Goal: Task Accomplishment & Management: Use online tool/utility

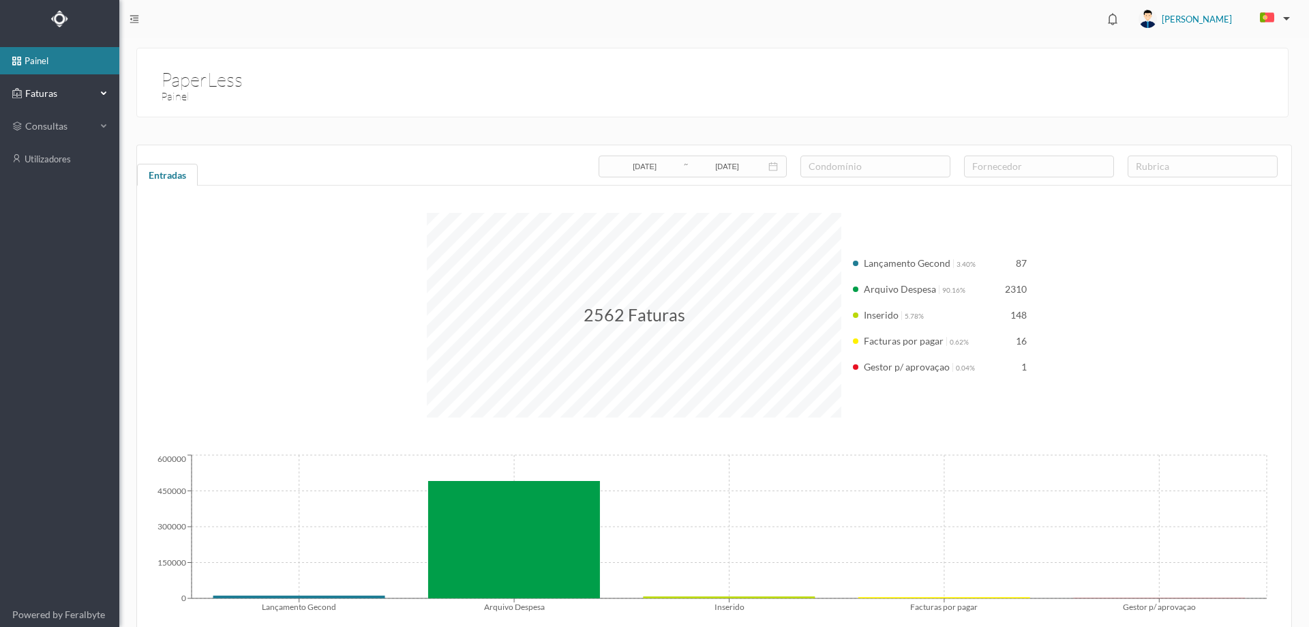
click at [78, 85] on div "Faturas" at bounding box center [54, 93] width 84 height 27
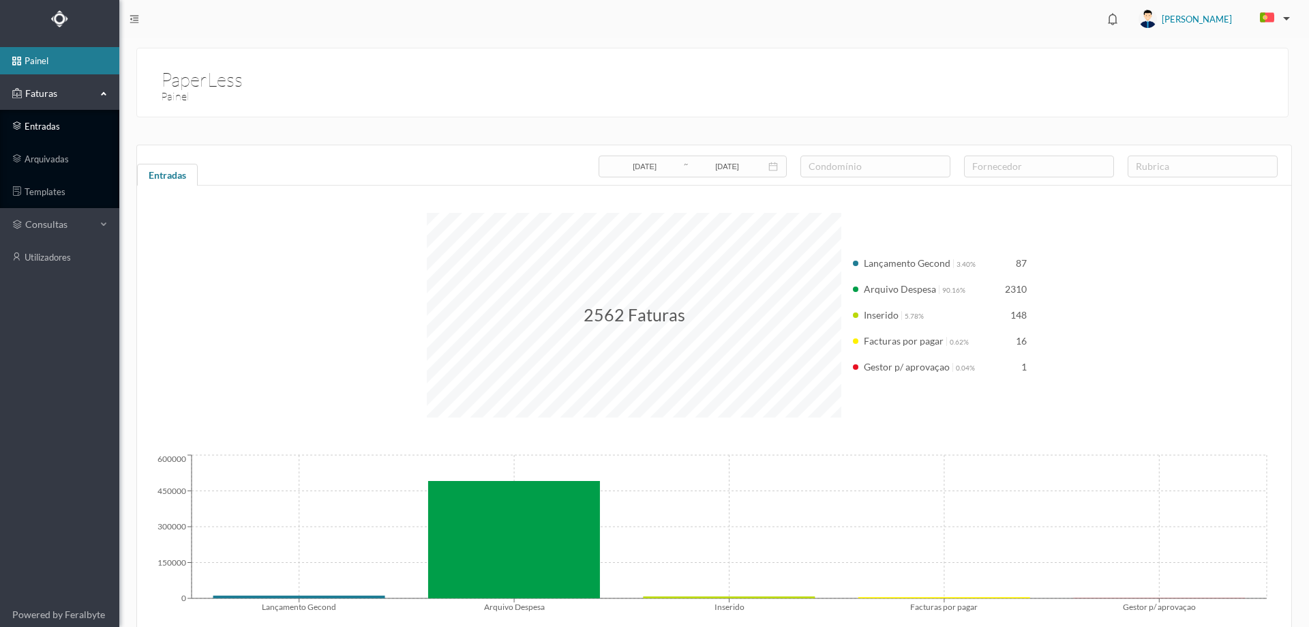
click at [56, 127] on link "entradas" at bounding box center [59, 125] width 119 height 27
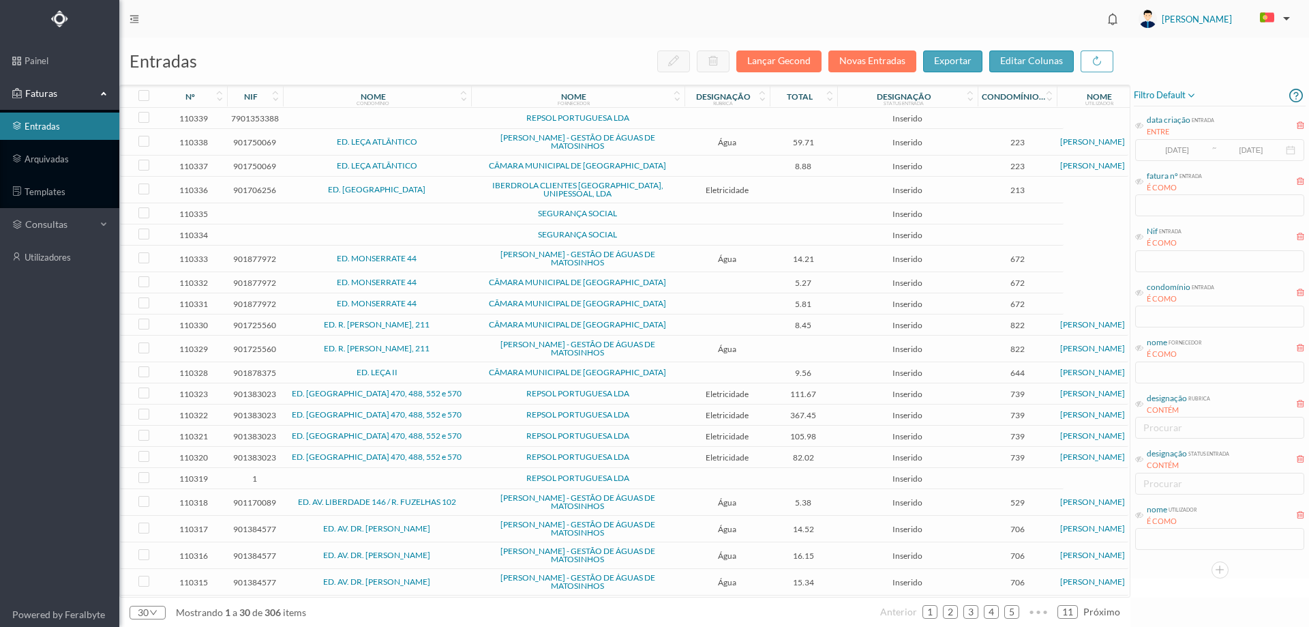
click at [678, 123] on td "REPSOL PORTUGUESA LDA" at bounding box center [577, 118] width 213 height 21
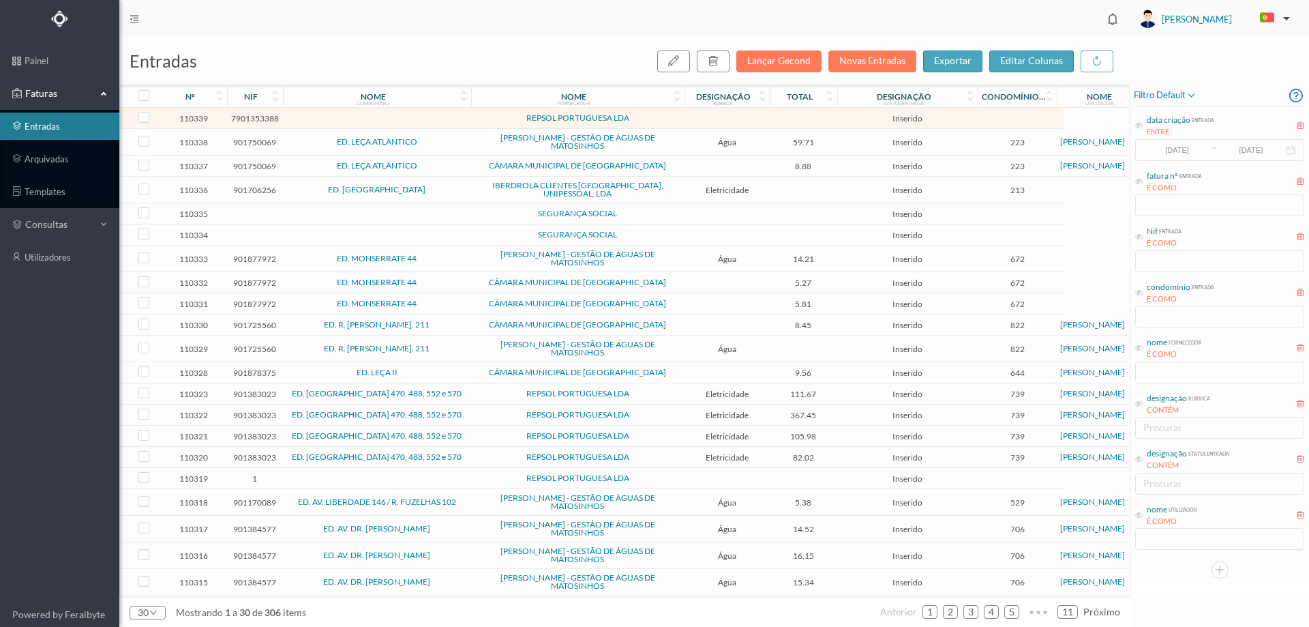
click at [678, 123] on td "REPSOL PORTUGUESA LDA" at bounding box center [577, 118] width 213 height 21
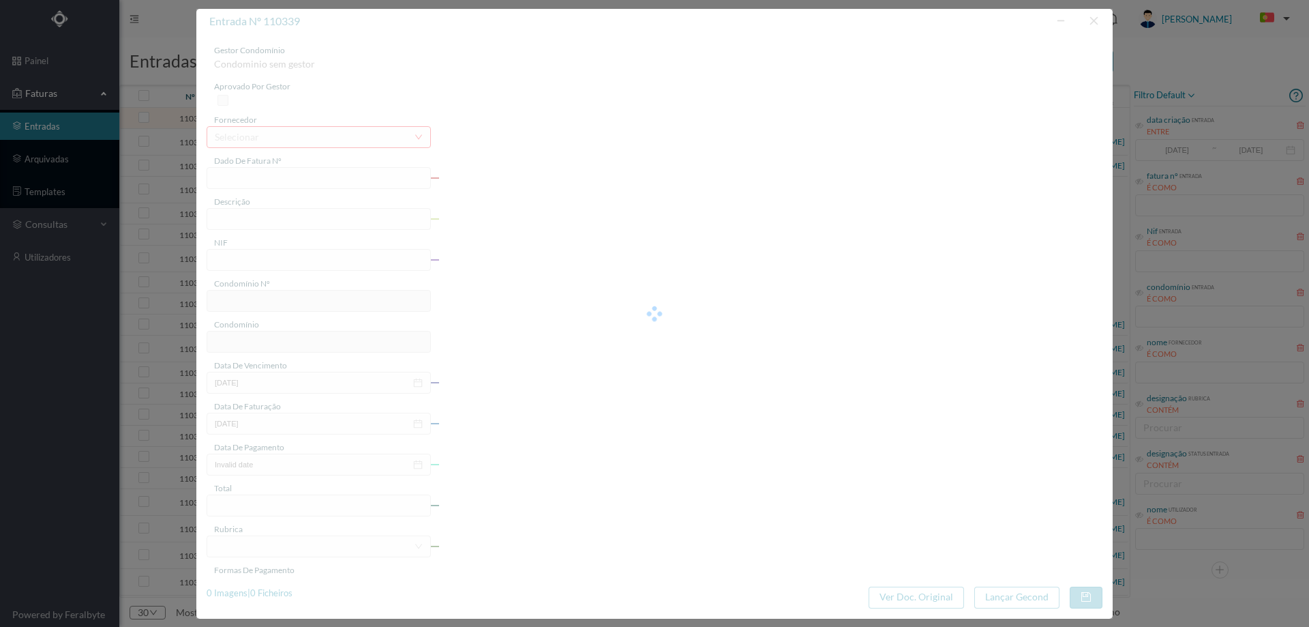
type input "Documento: 250802709007670"
type input "7901353388"
type input "Invalid date"
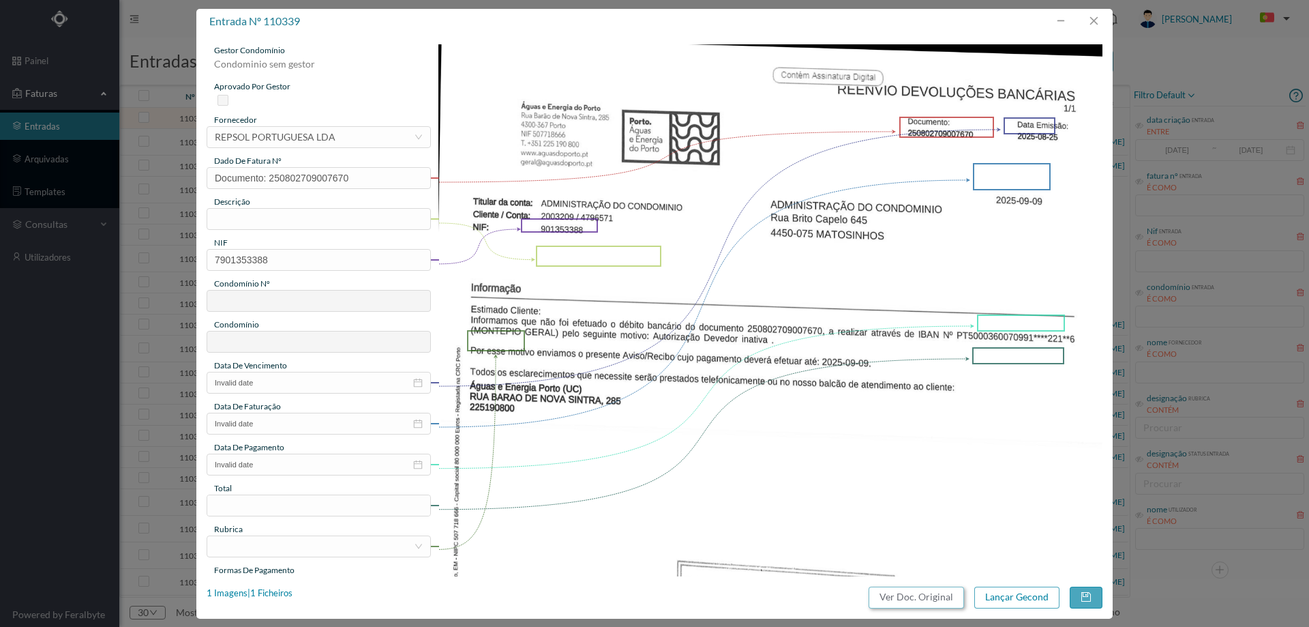
click at [901, 590] on button "Ver Doc. Original" at bounding box center [916, 597] width 95 height 22
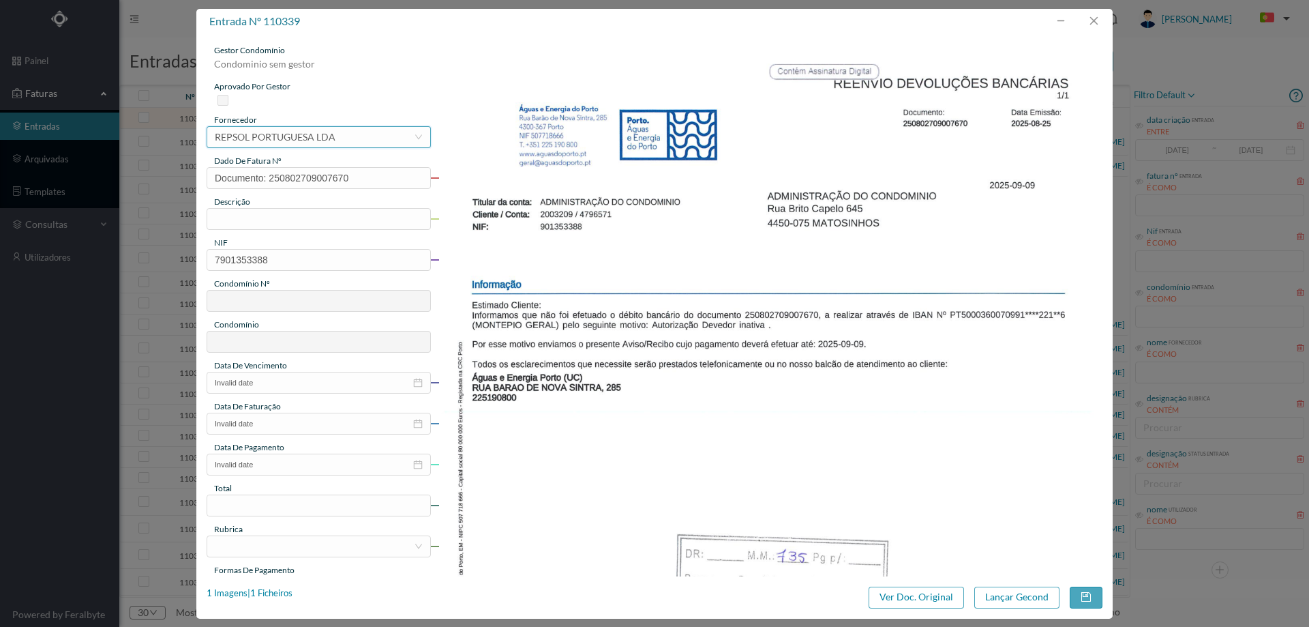
click at [295, 138] on div "REPSOL PORTUGUESA LDA" at bounding box center [275, 137] width 121 height 20
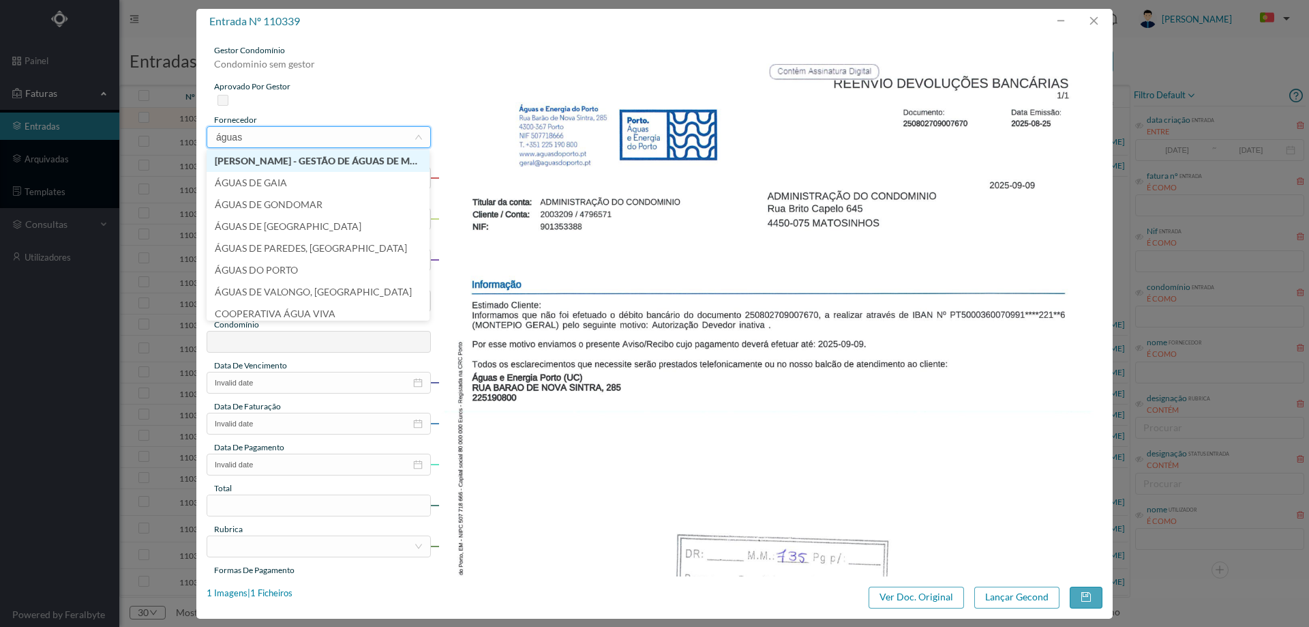
type input "águas"
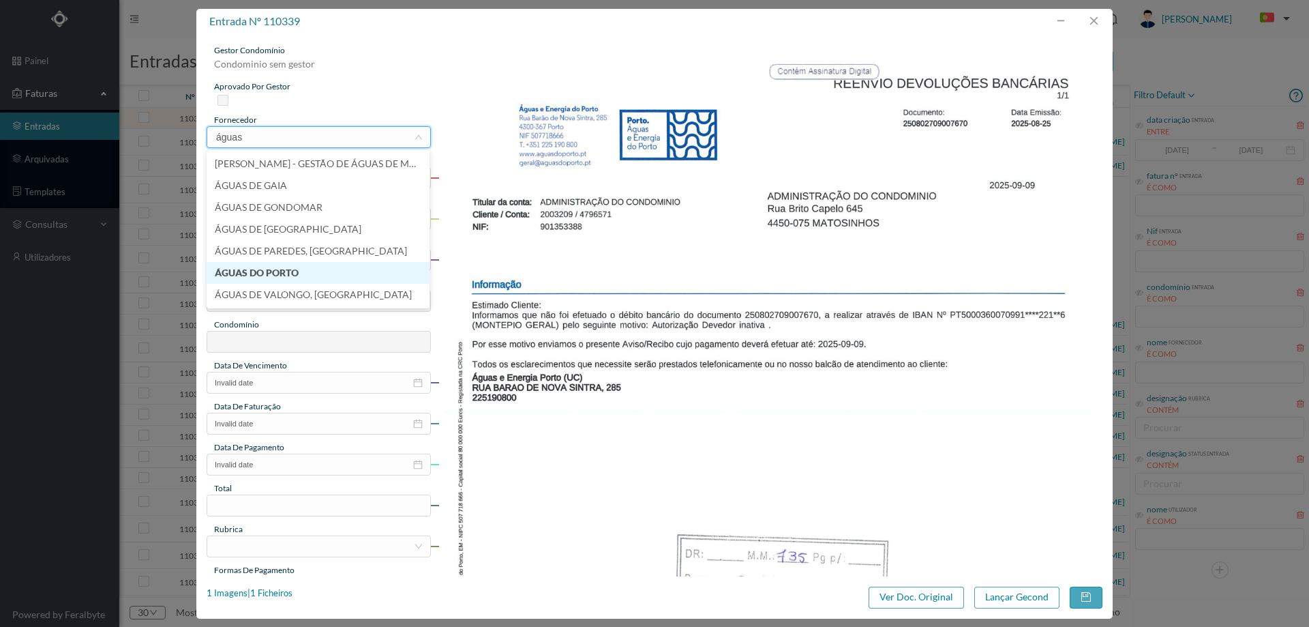
click at [289, 273] on li "ÁGUAS DO PORTO" at bounding box center [318, 273] width 223 height 22
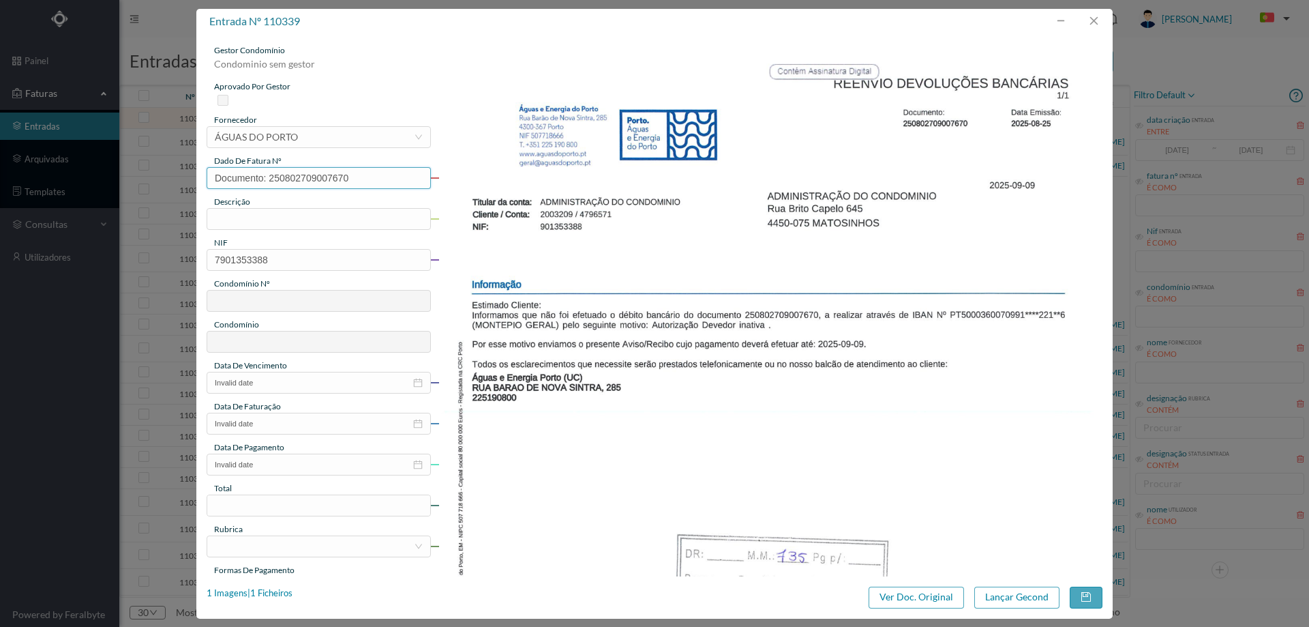
drag, startPoint x: 269, startPoint y: 178, endPoint x: 146, endPoint y: 183, distance: 123.5
click at [147, 183] on div "entrada nº 110339 gestor condomínio Condominio sem gestor aprovado por gestor f…" at bounding box center [654, 313] width 1309 height 627
type input "250802709007670"
click at [226, 220] on input "text" at bounding box center [319, 219] width 224 height 22
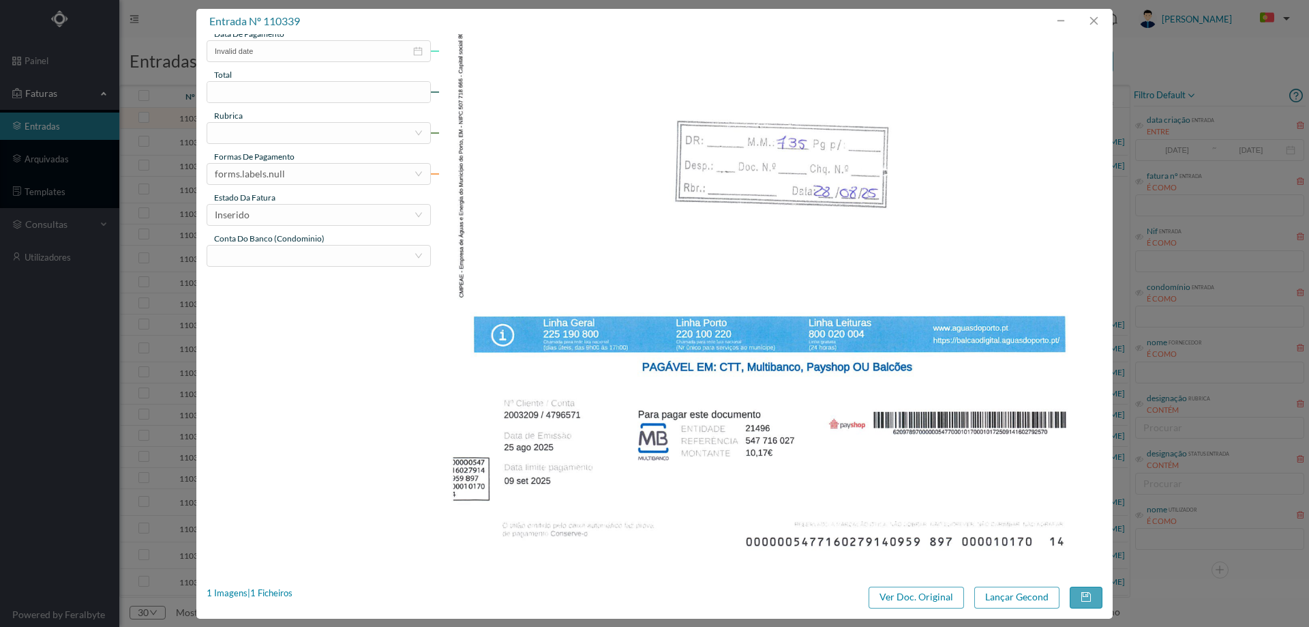
scroll to position [414, 0]
click at [1095, 22] on button "button" at bounding box center [1093, 21] width 33 height 22
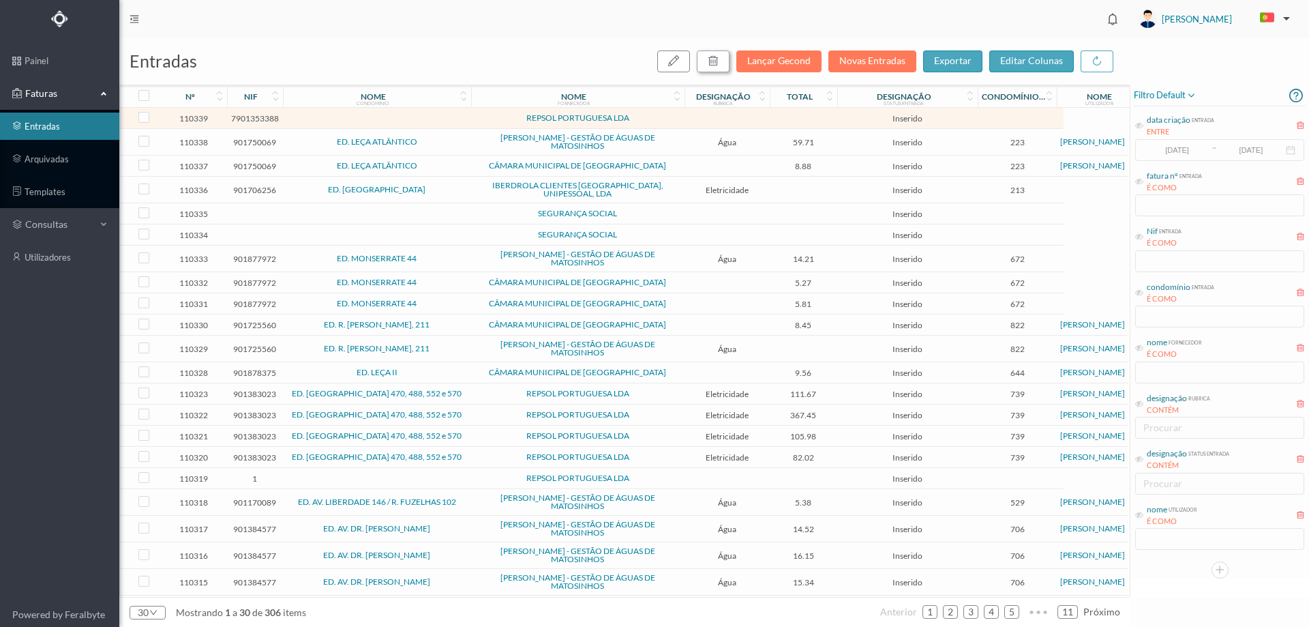
click at [714, 56] on icon "button" at bounding box center [713, 60] width 11 height 11
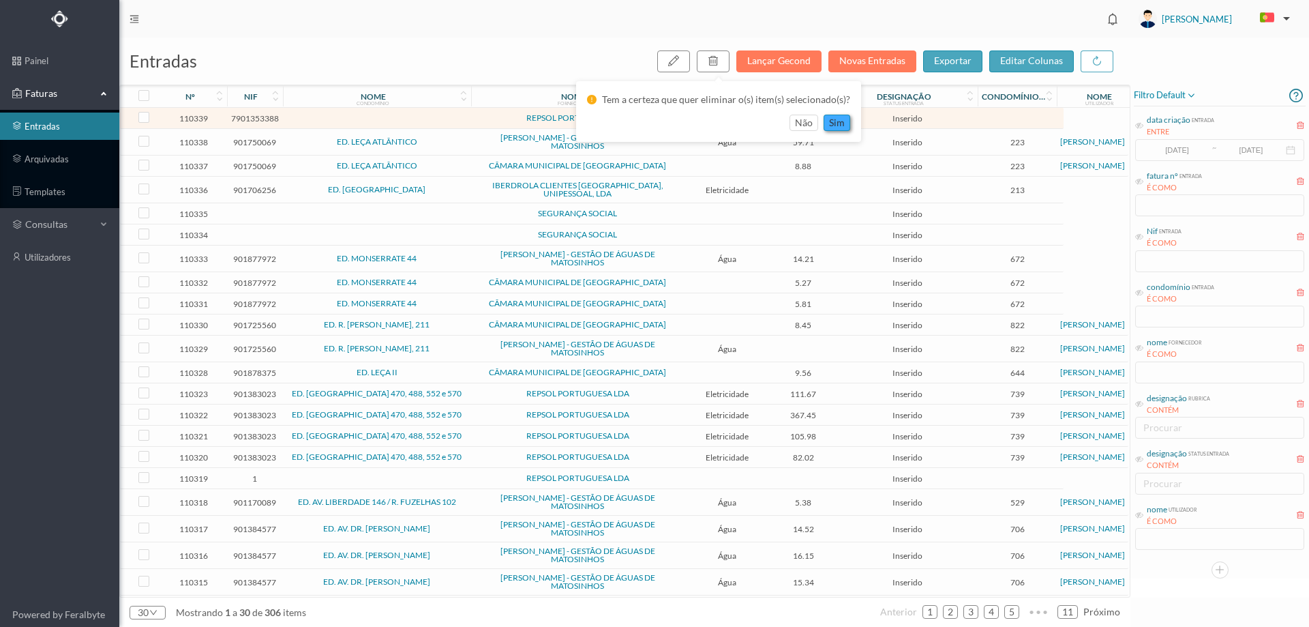
click at [826, 124] on button "sim" at bounding box center [837, 123] width 27 height 16
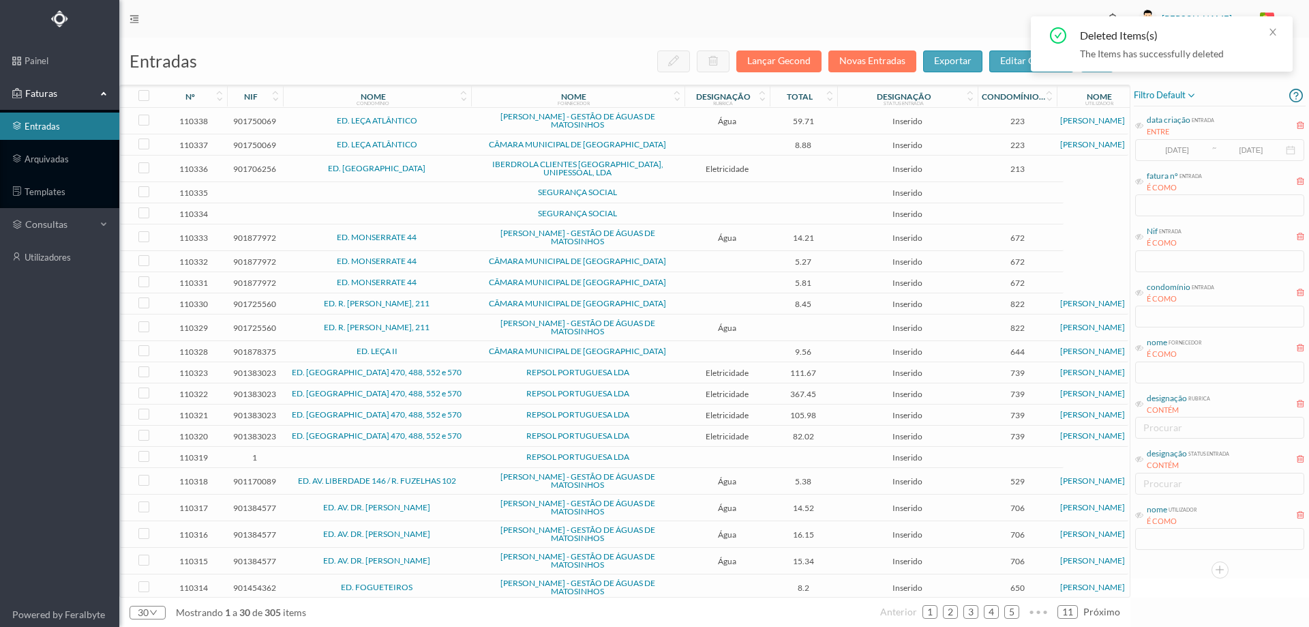
click at [450, 186] on td at bounding box center [377, 192] width 188 height 21
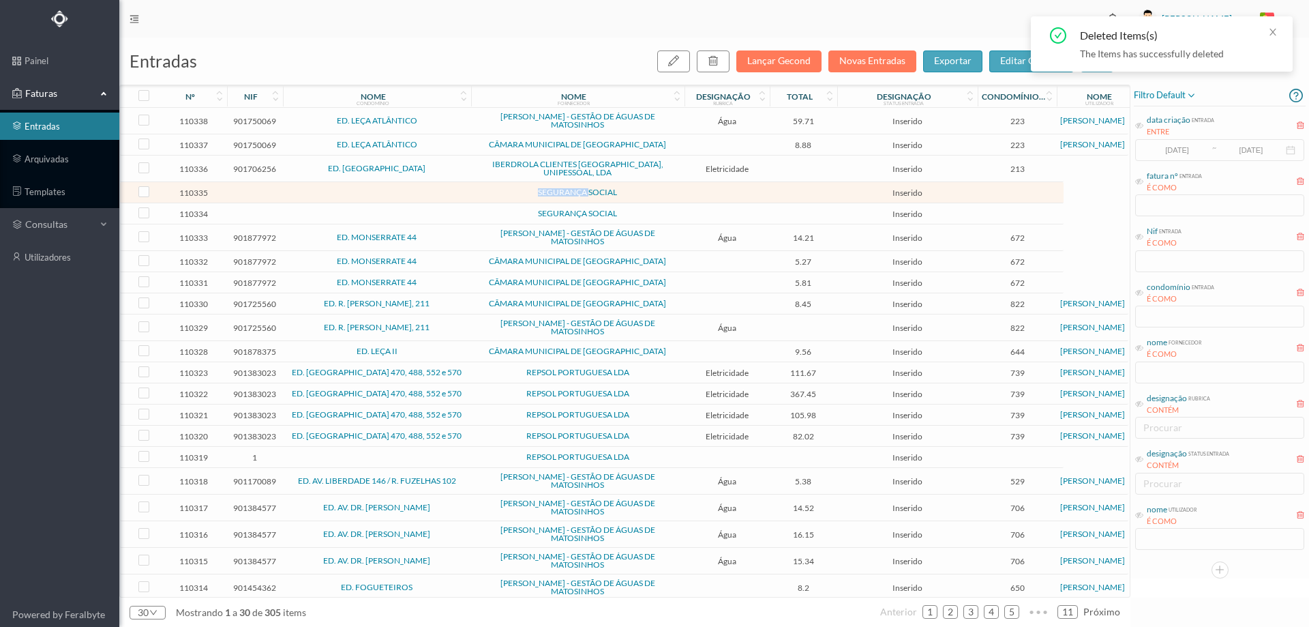
click at [450, 186] on td at bounding box center [377, 192] width 188 height 21
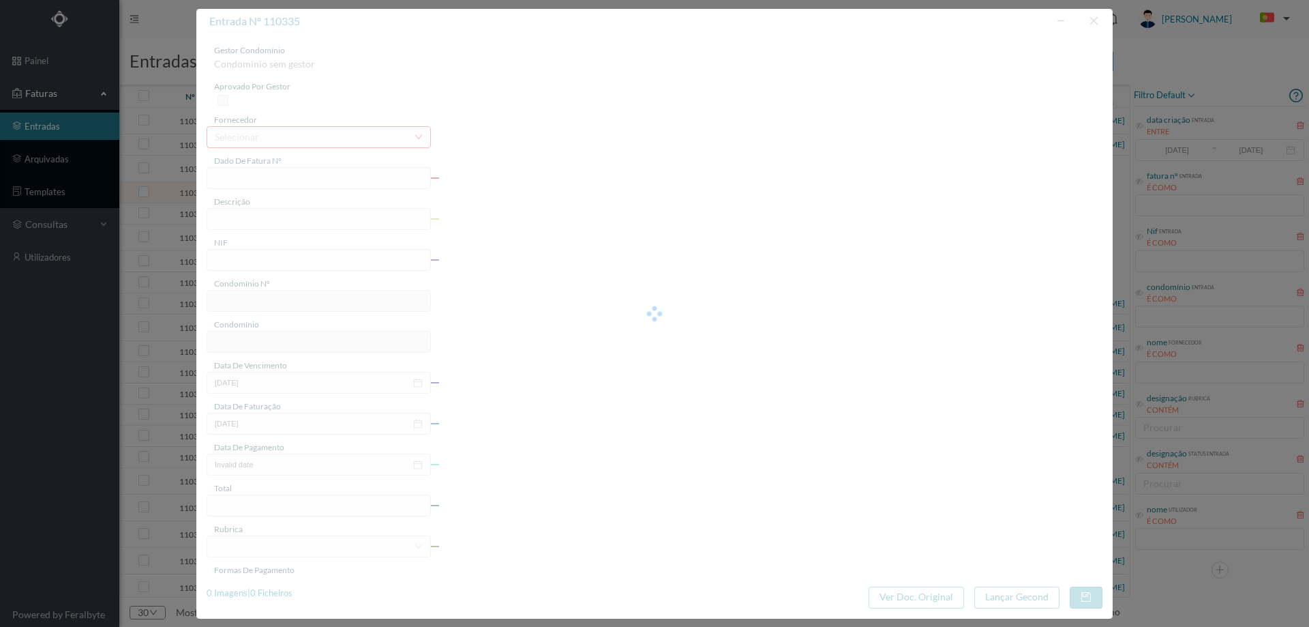
type input "0"
type input "Invalid date"
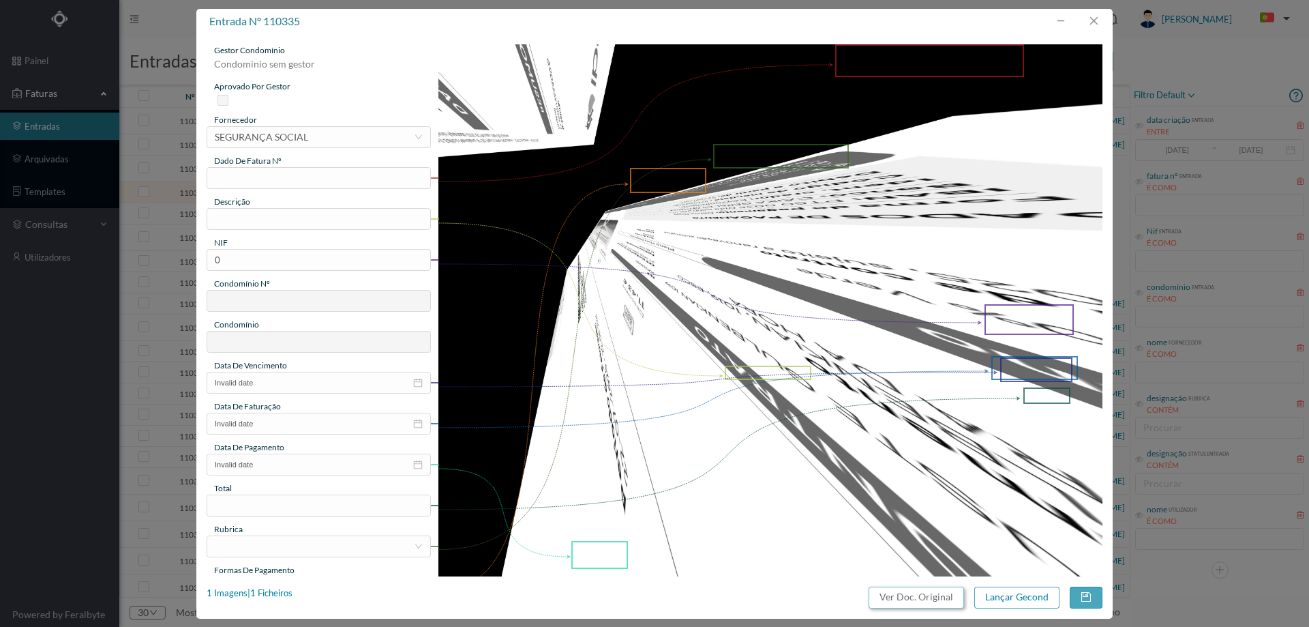
click at [899, 592] on button "Ver Doc. Original" at bounding box center [916, 597] width 95 height 22
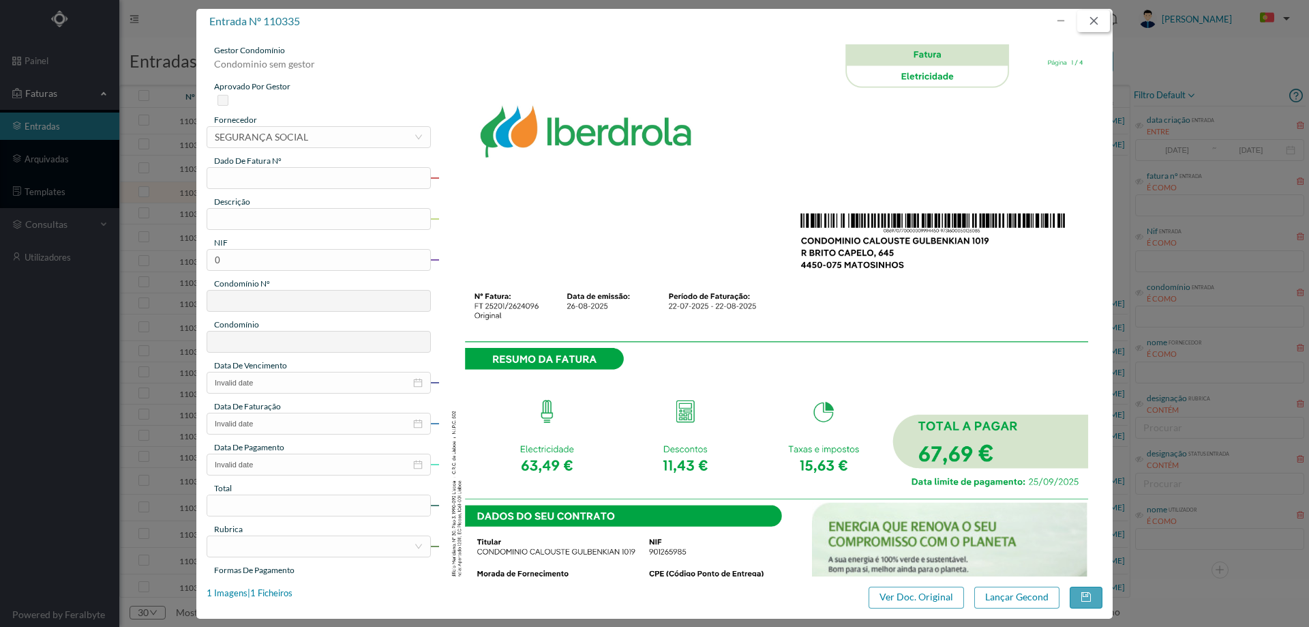
click at [1090, 23] on button "button" at bounding box center [1093, 21] width 33 height 22
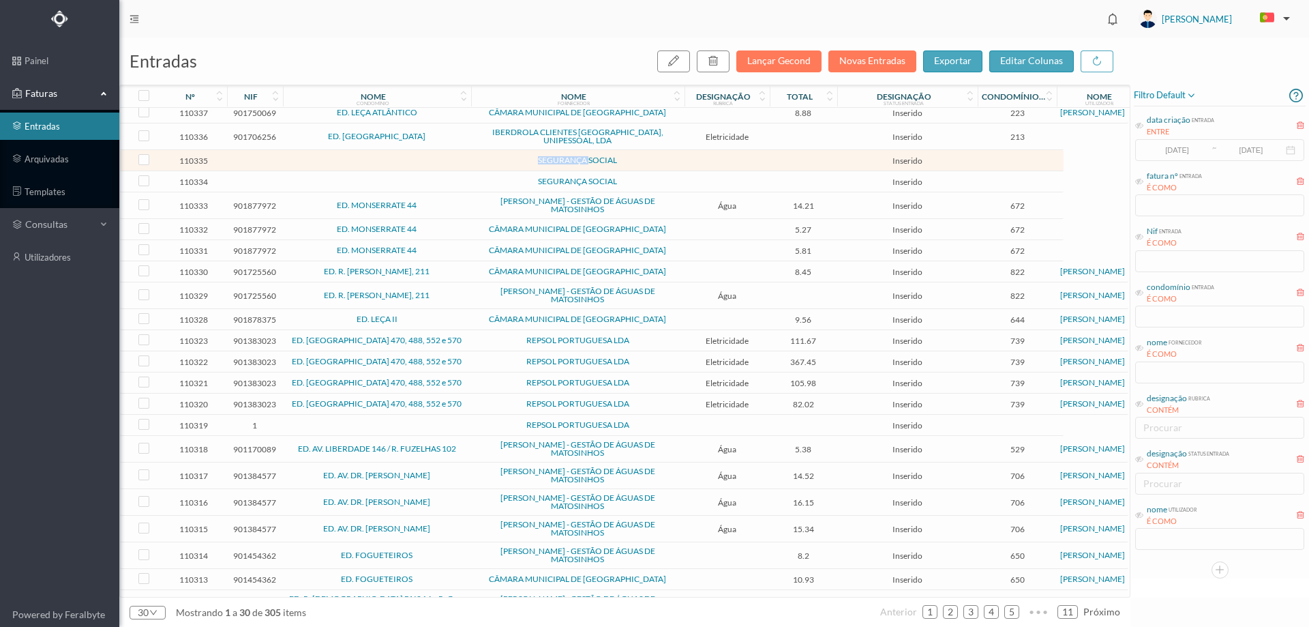
scroll to position [0, 0]
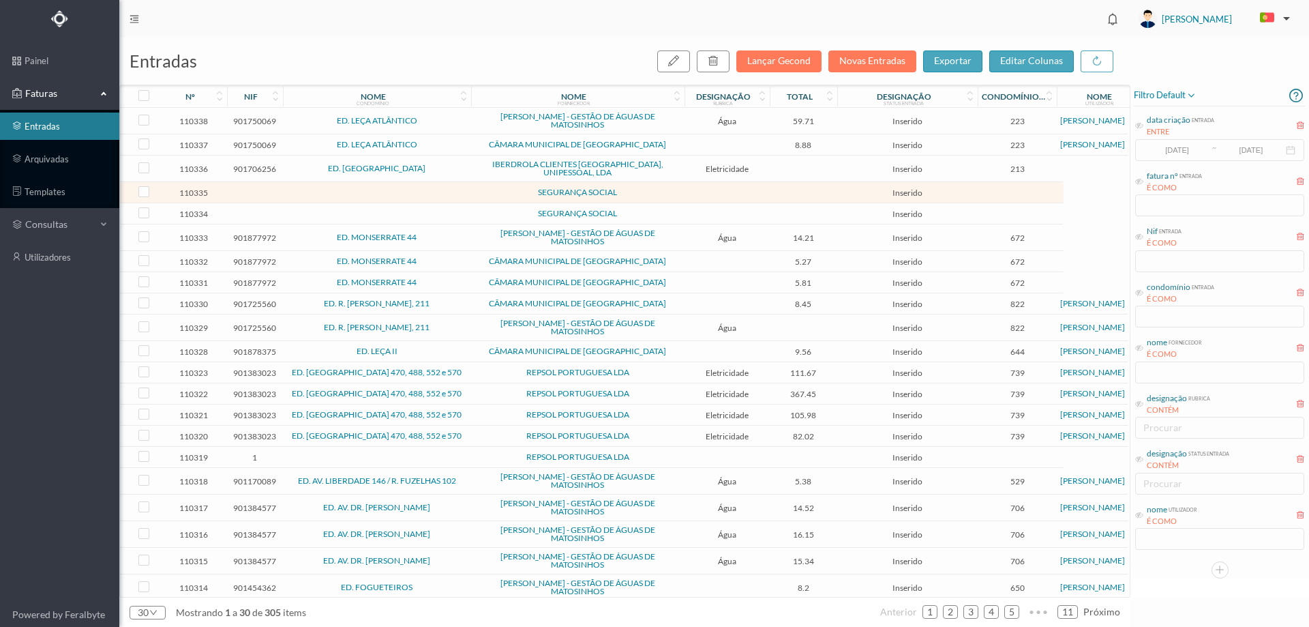
click at [441, 144] on span "ED. LEÇA ATLÂNTICO" at bounding box center [376, 144] width 181 height 8
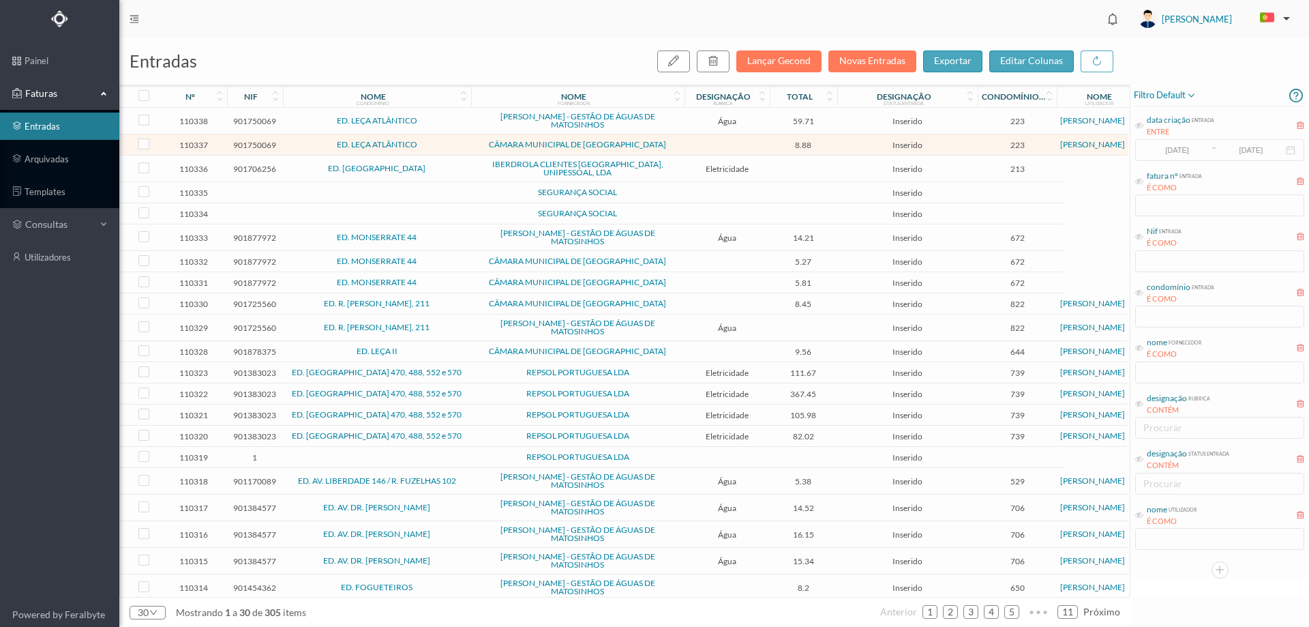
click at [435, 125] on td "ED. LEÇA ATLÂNTICO" at bounding box center [377, 121] width 188 height 27
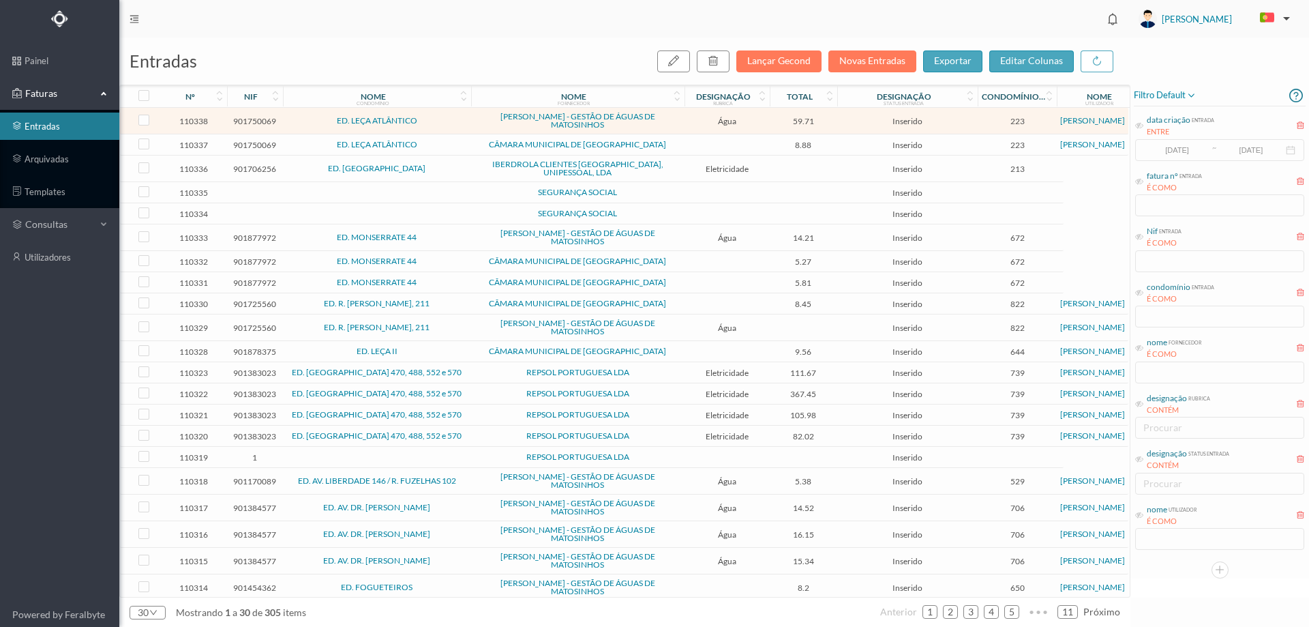
click at [436, 164] on span "ED. [GEOGRAPHIC_DATA]" at bounding box center [376, 168] width 181 height 8
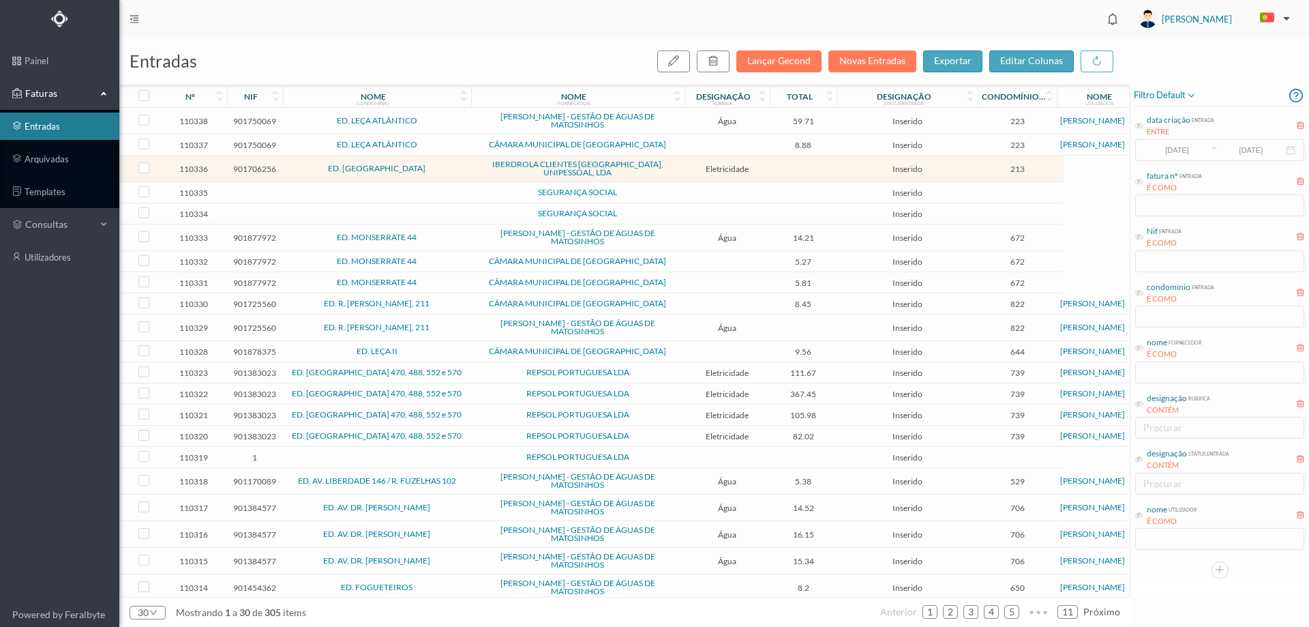
click at [438, 182] on td at bounding box center [377, 192] width 188 height 21
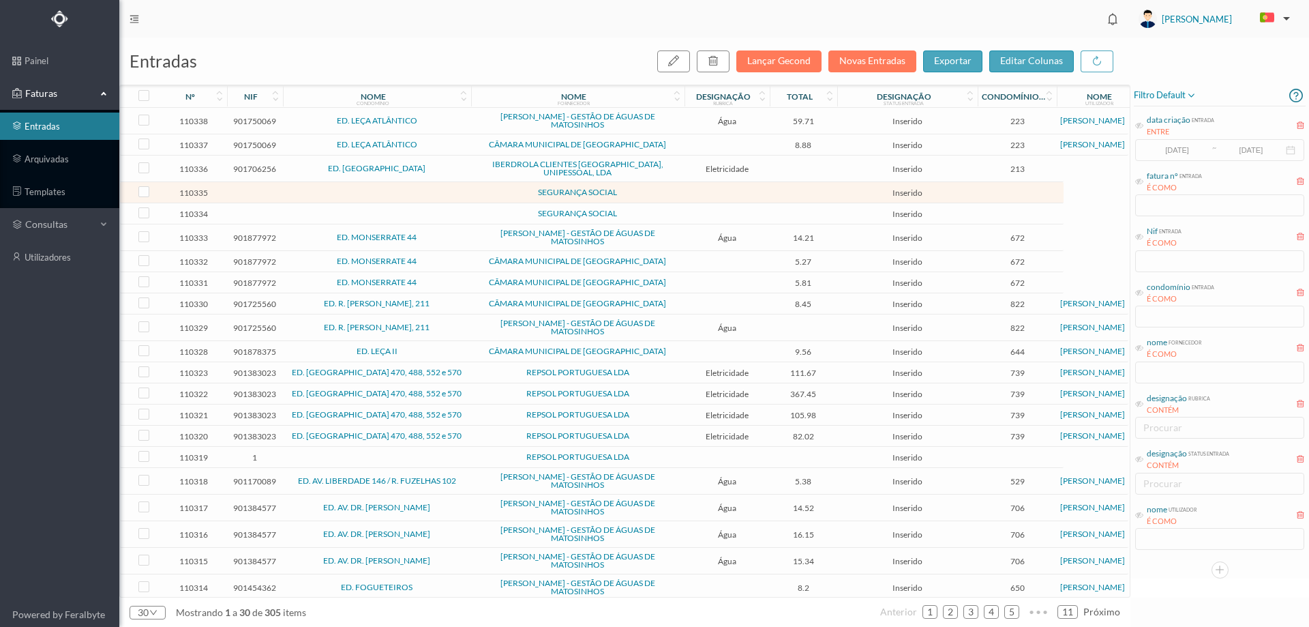
click at [438, 193] on td at bounding box center [377, 192] width 188 height 21
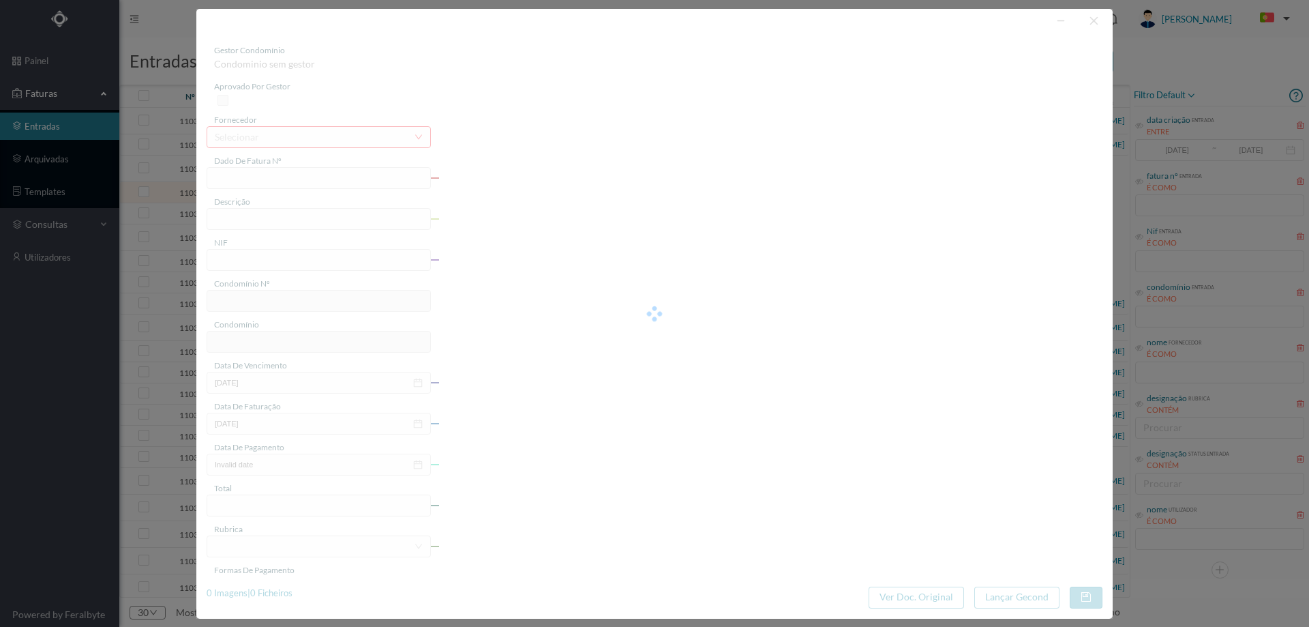
type input "0"
type input "Invalid date"
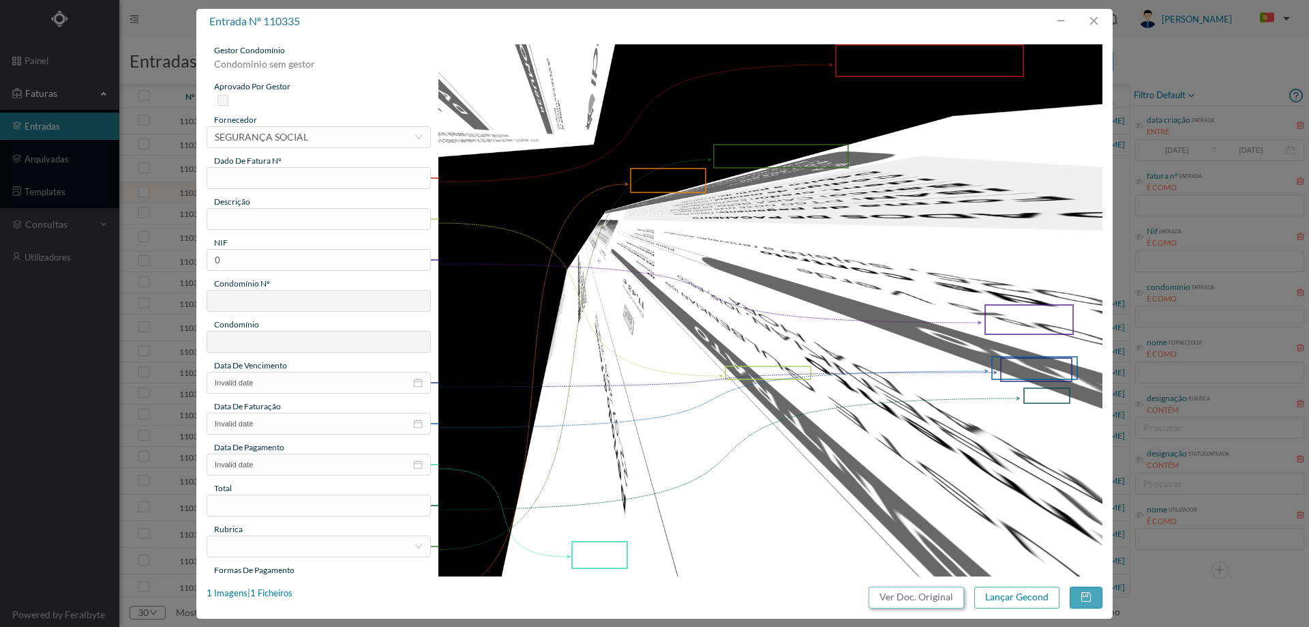
click at [912, 595] on button "Ver Doc. Original" at bounding box center [916, 597] width 95 height 22
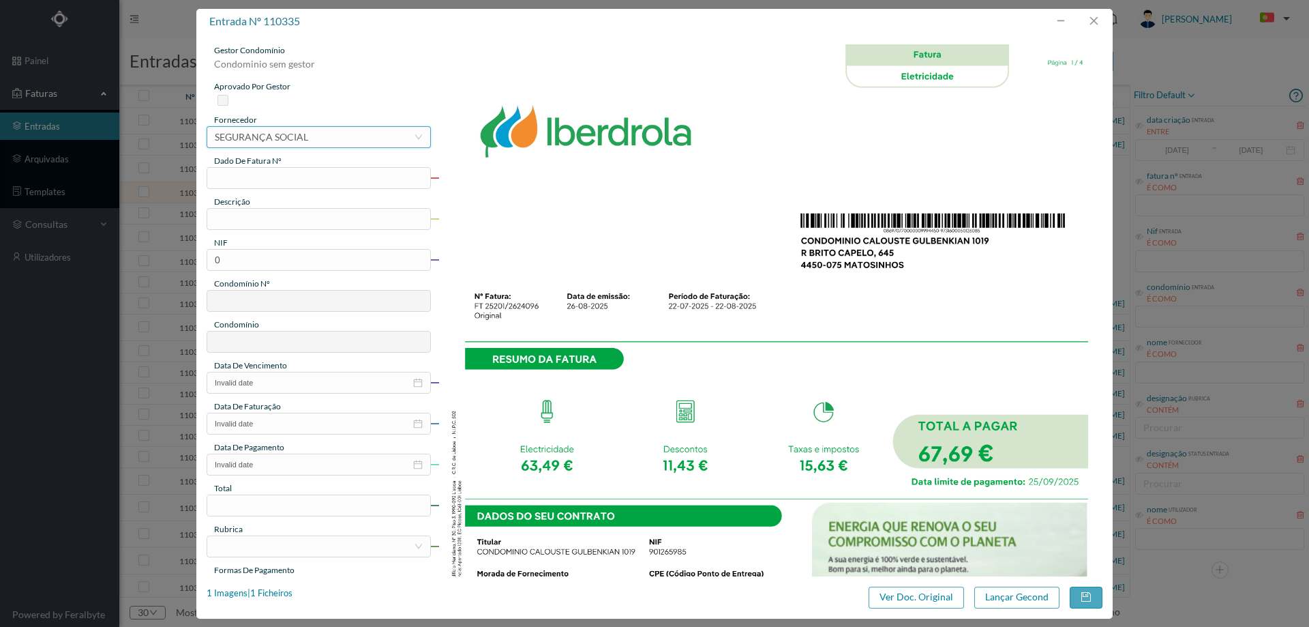
click at [287, 142] on div "SEGURANÇA SOCIAL" at bounding box center [261, 137] width 93 height 20
type input "iberd"
click at [330, 166] on li "IBERDROLA CLIENTES [GEOGRAPHIC_DATA], UNIPESSOAL, LDA" at bounding box center [318, 164] width 223 height 22
click at [245, 186] on input "text" at bounding box center [319, 178] width 224 height 22
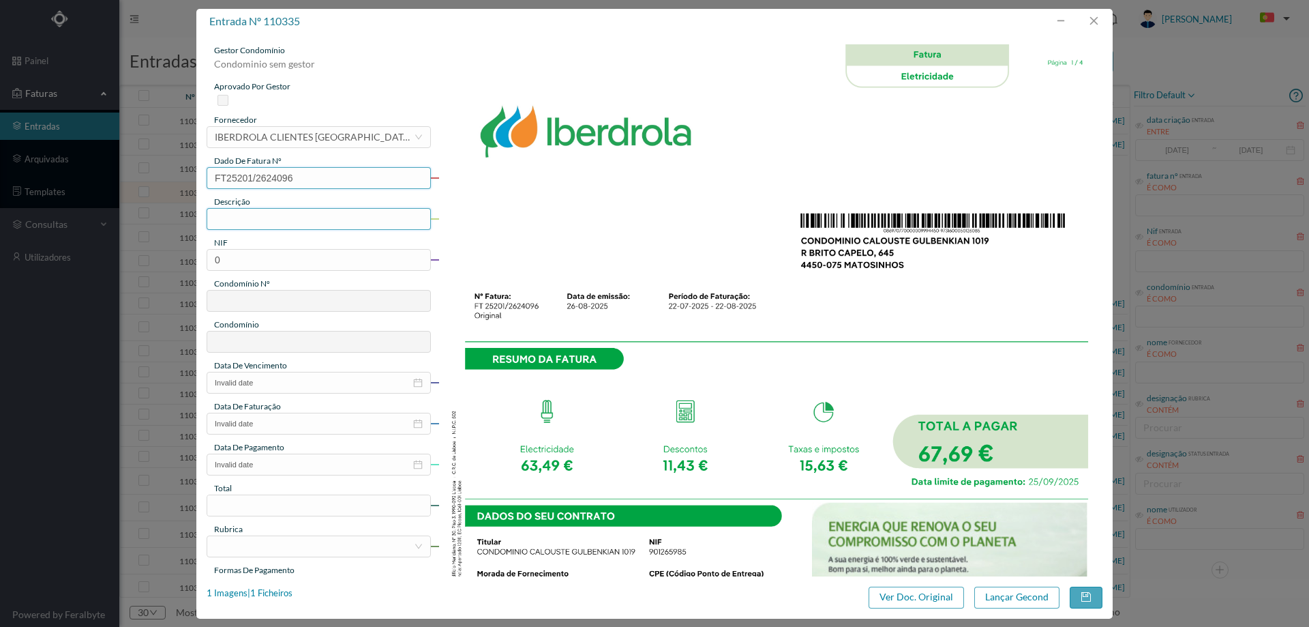
type input "FT25201/2624096"
click at [265, 223] on input "text" at bounding box center [319, 219] width 224 height 22
type input "[DATE] A [DATE]"
click at [294, 258] on input "0" at bounding box center [319, 260] width 224 height 22
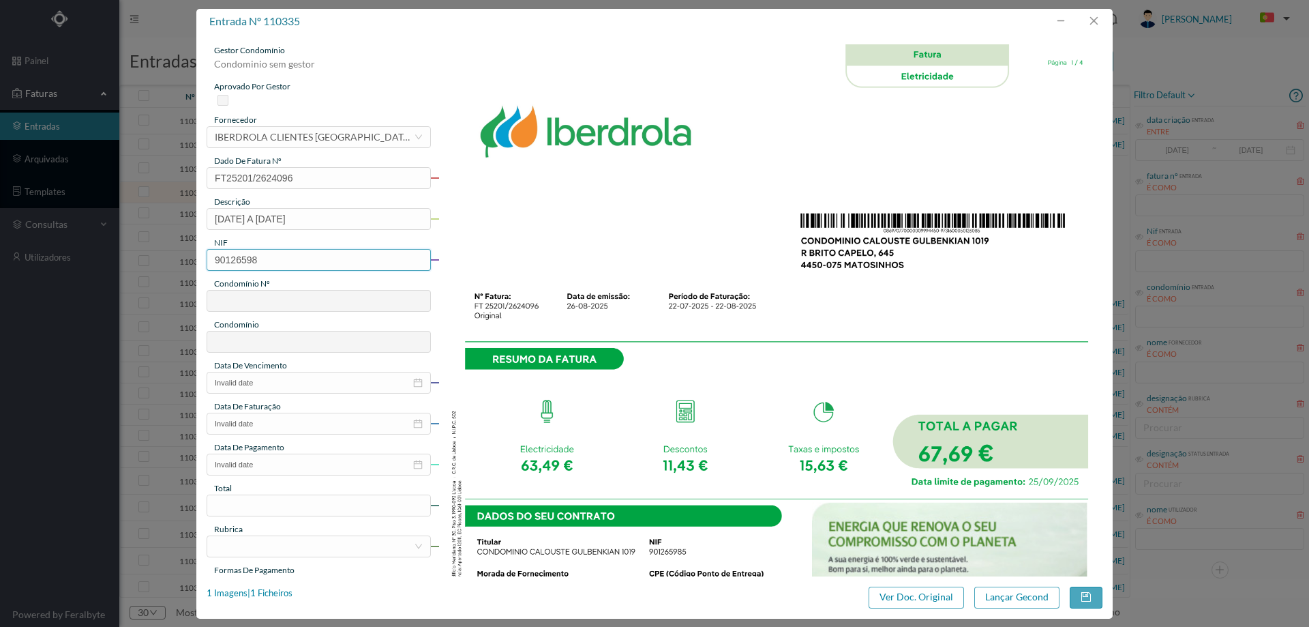
type input "901265985"
type input "765"
type input "[STREET_ADDRESS]"
type input "901265985"
click at [294, 386] on input "Invalid date" at bounding box center [319, 383] width 224 height 22
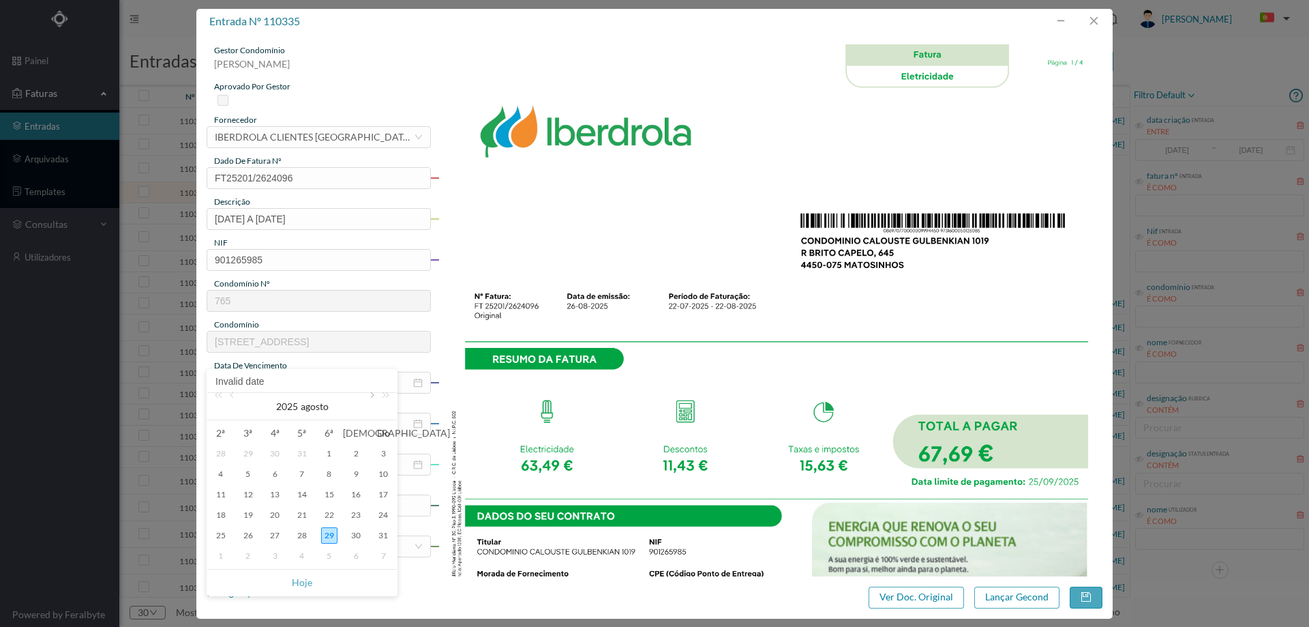
click at [369, 395] on link at bounding box center [371, 406] width 12 height 27
click at [301, 512] on div "25" at bounding box center [302, 515] width 16 height 16
type input "[DATE]"
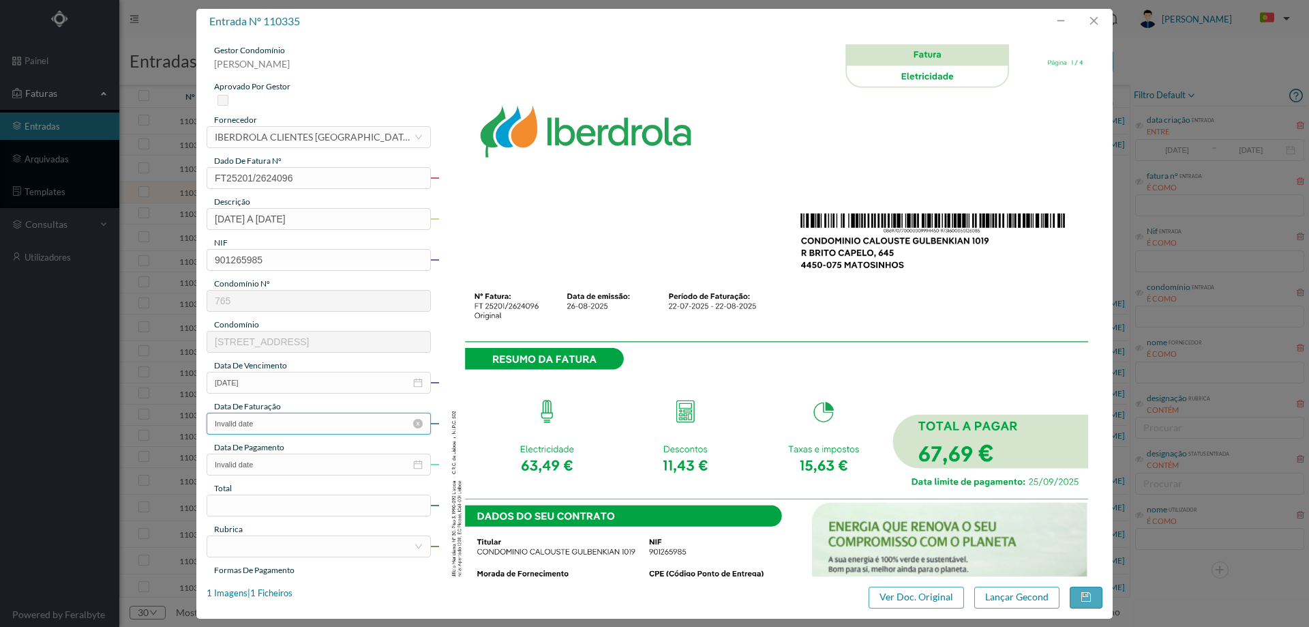
click at [284, 422] on input "Invalid date" at bounding box center [319, 423] width 224 height 22
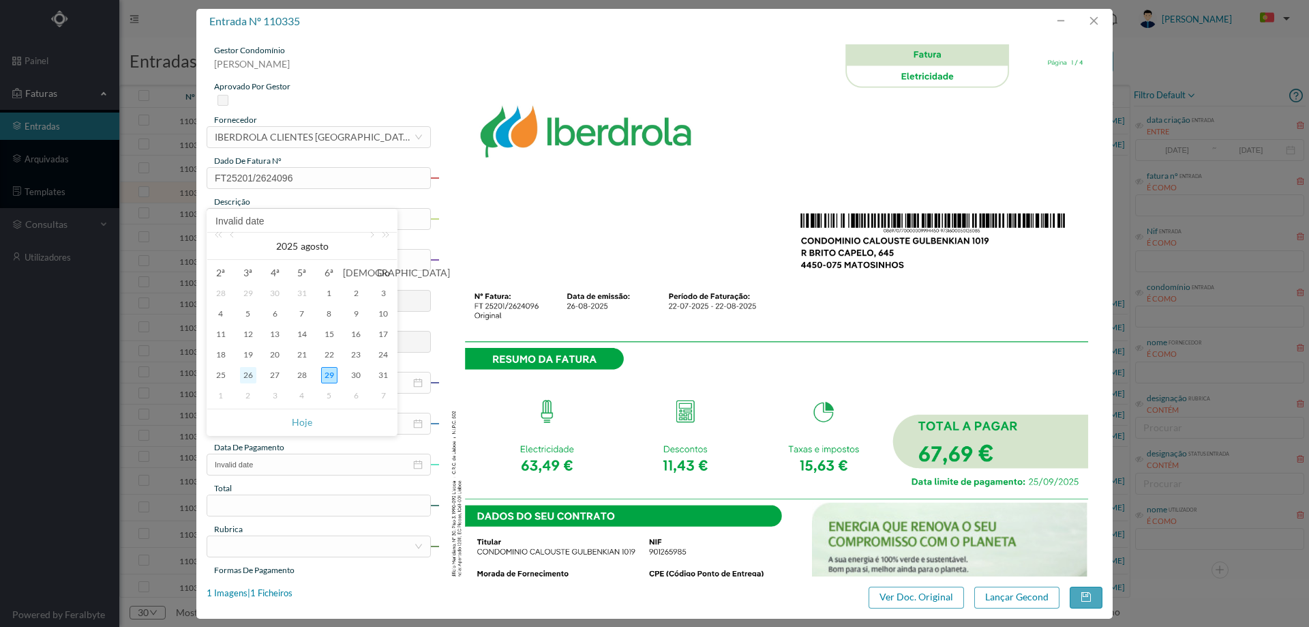
click at [248, 376] on div "26" at bounding box center [248, 375] width 16 height 16
type input "[DATE]"
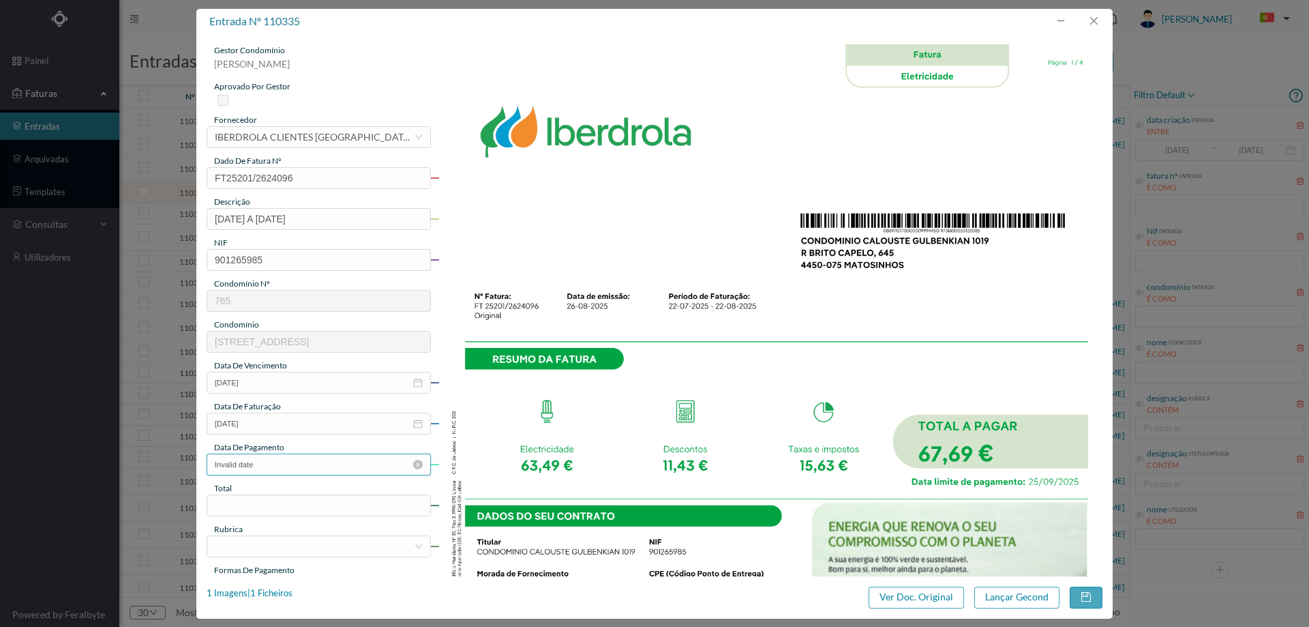
click at [269, 464] on input "Invalid date" at bounding box center [319, 464] width 224 height 22
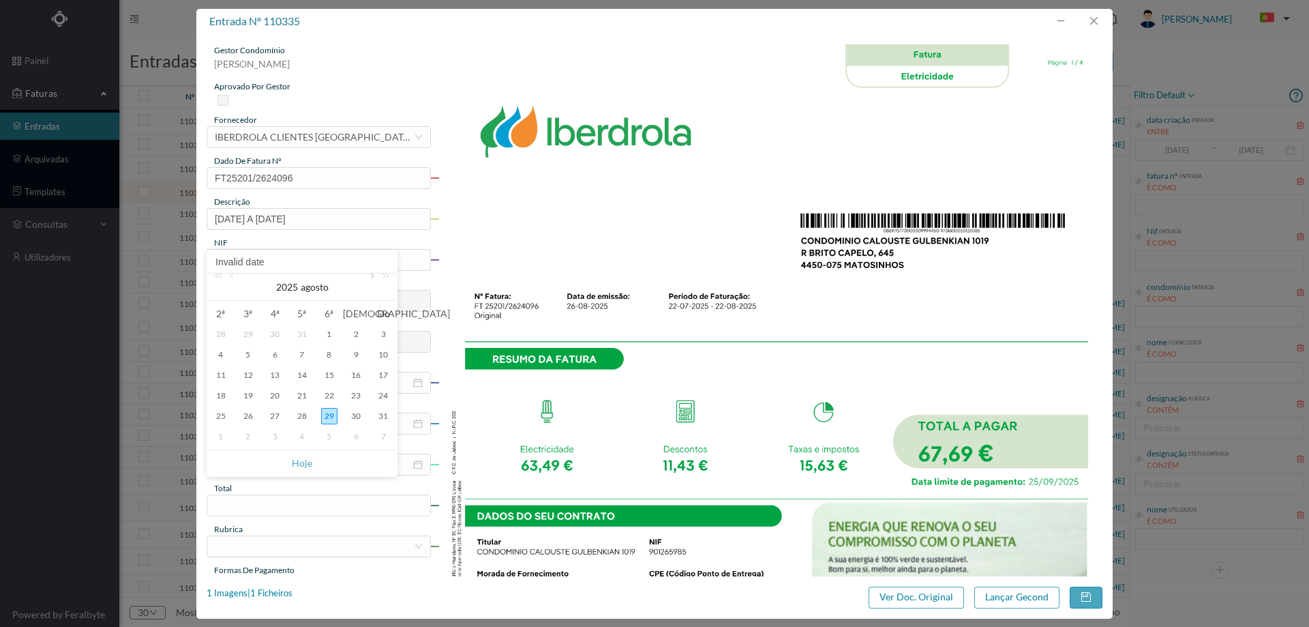
click at [370, 280] on link at bounding box center [371, 286] width 12 height 27
click at [301, 395] on div "25" at bounding box center [302, 395] width 16 height 16
type input "[DATE]"
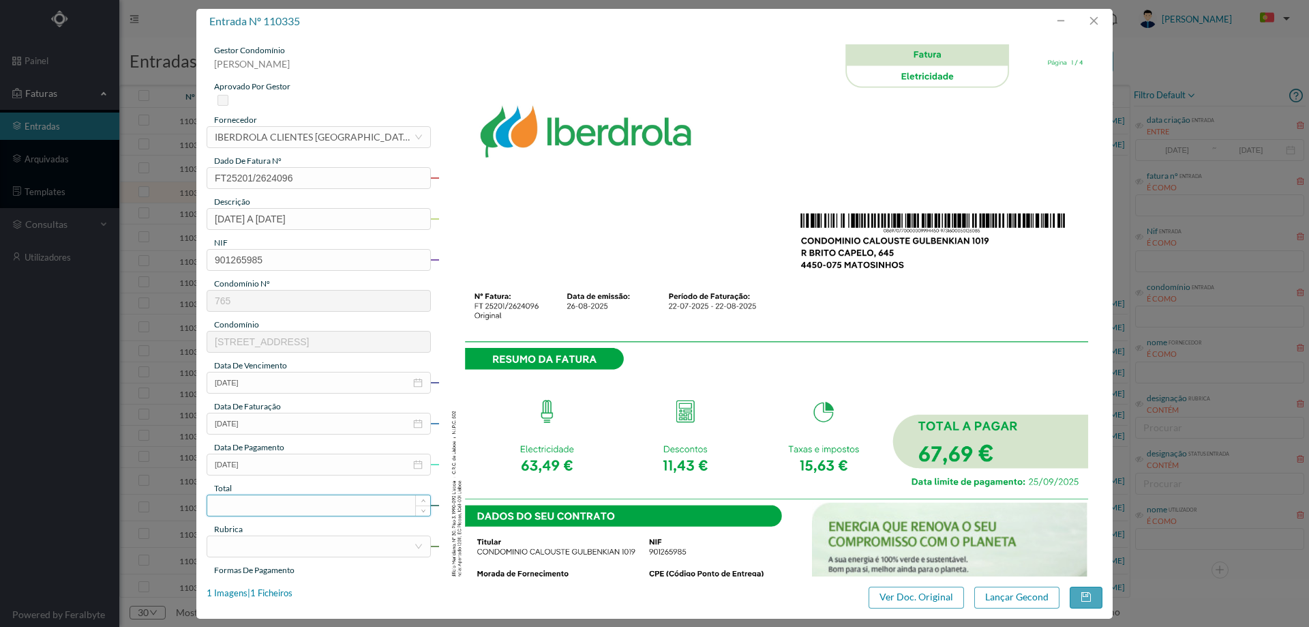
click at [286, 514] on input at bounding box center [318, 505] width 223 height 20
type input "67.69"
click at [272, 551] on div at bounding box center [314, 546] width 199 height 20
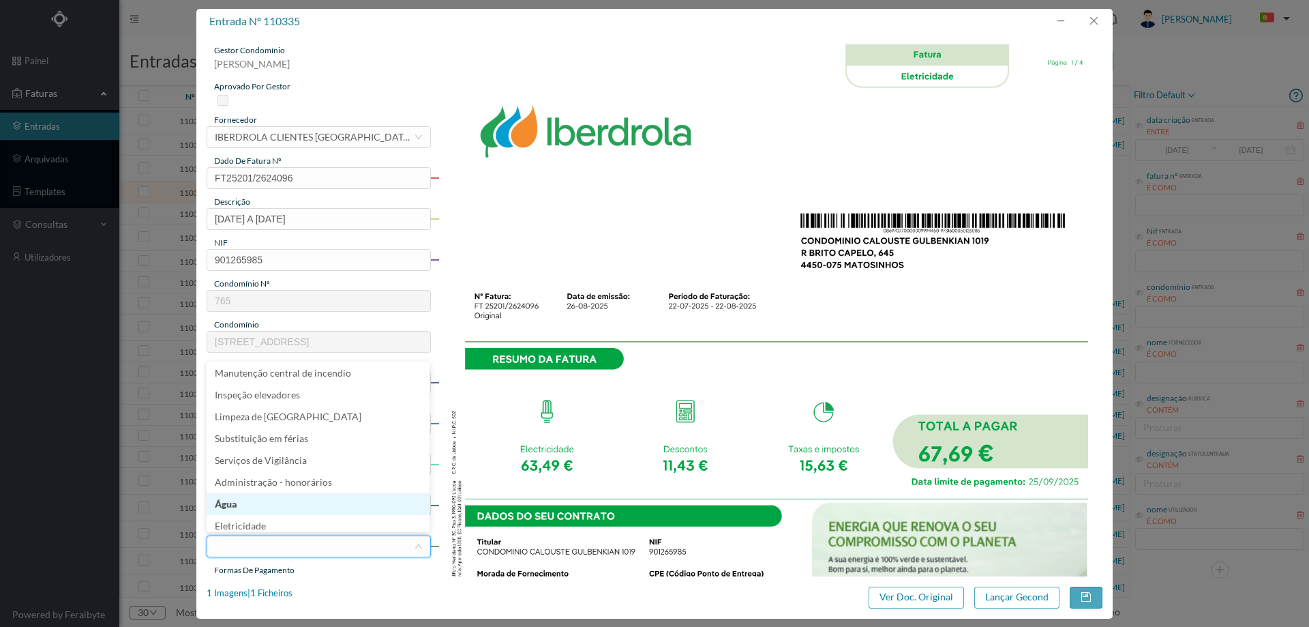
scroll to position [210, 0]
click at [288, 493] on li "Eletricidade" at bounding box center [318, 492] width 223 height 22
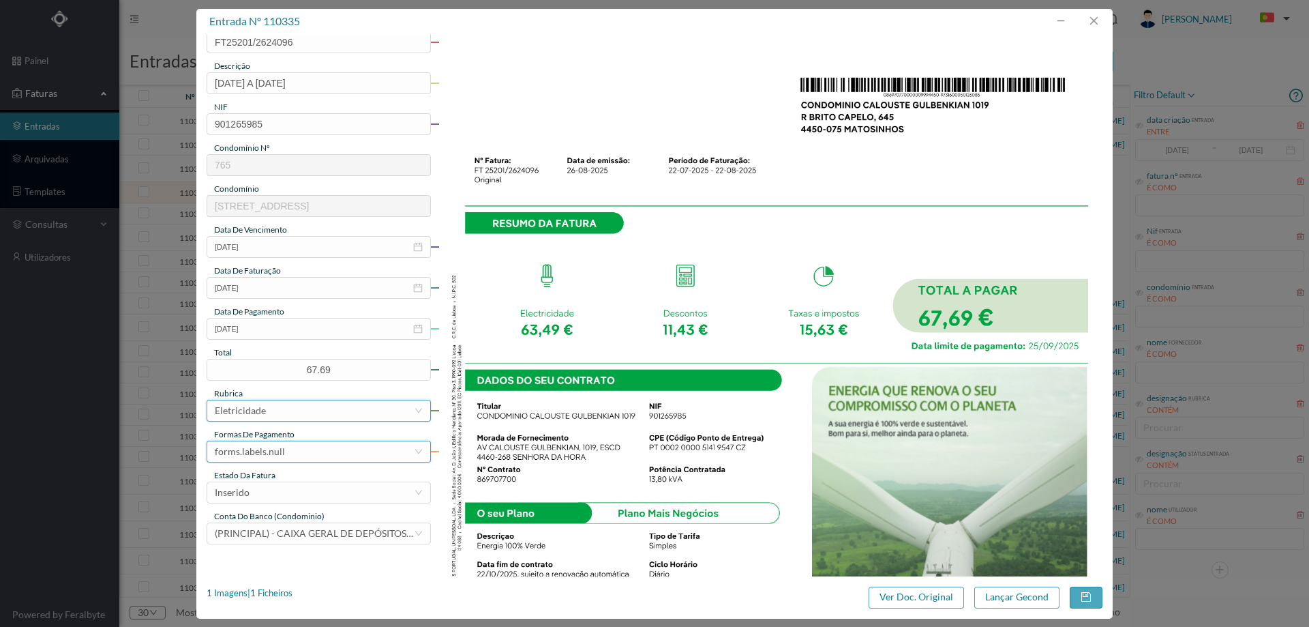
scroll to position [136, 0]
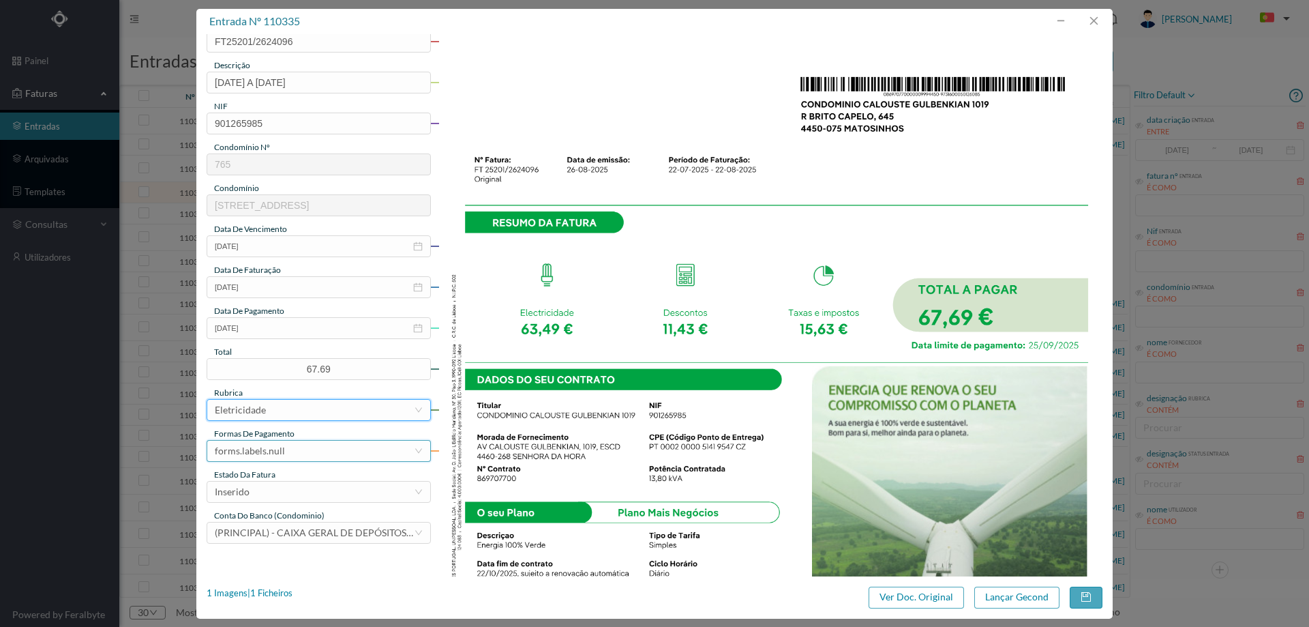
click at [279, 454] on div "forms.labels.null" at bounding box center [250, 450] width 70 height 20
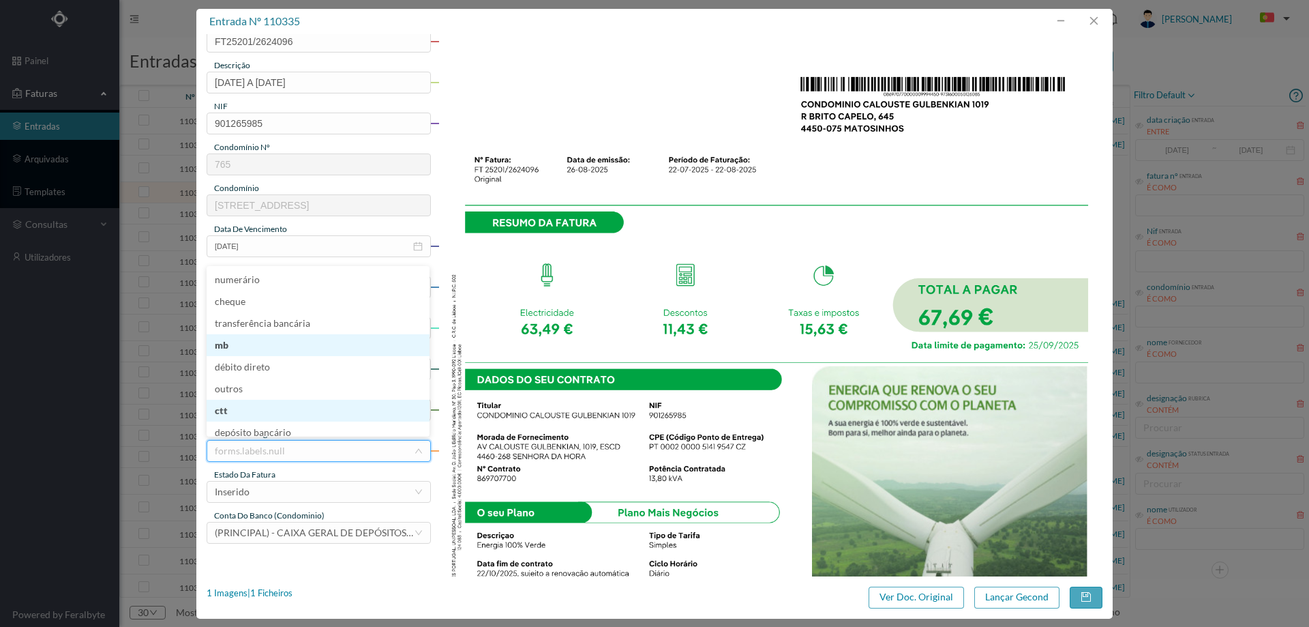
scroll to position [7, 0]
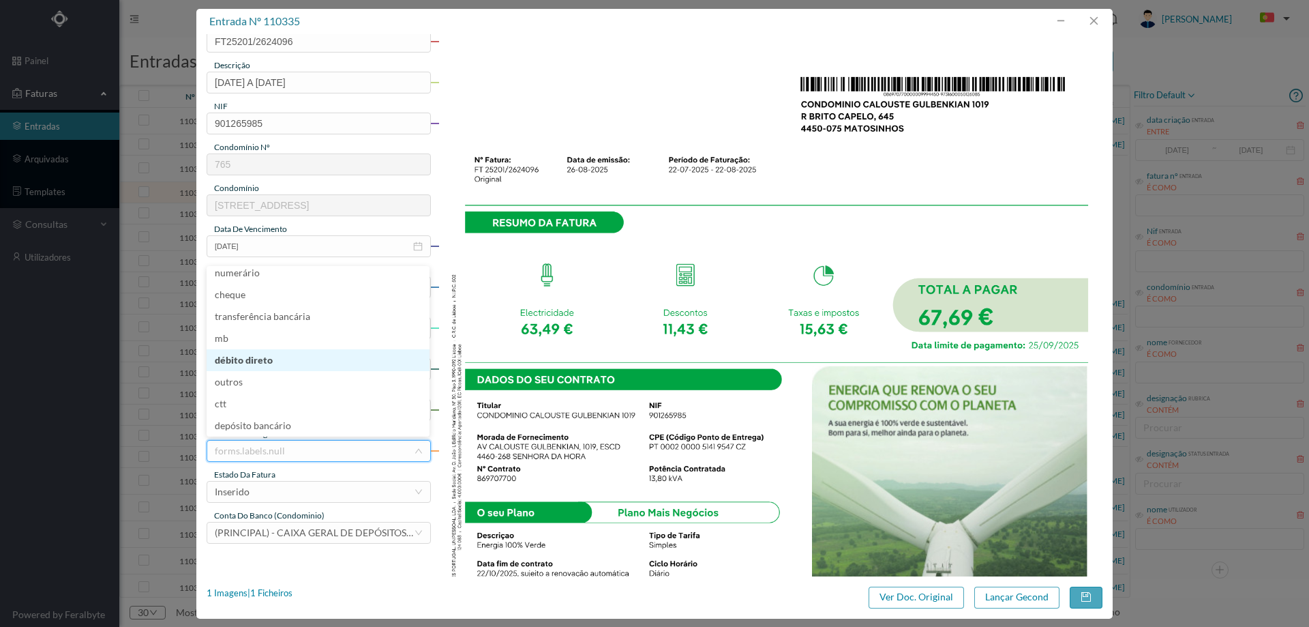
click at [265, 355] on li "débito direto" at bounding box center [318, 360] width 223 height 22
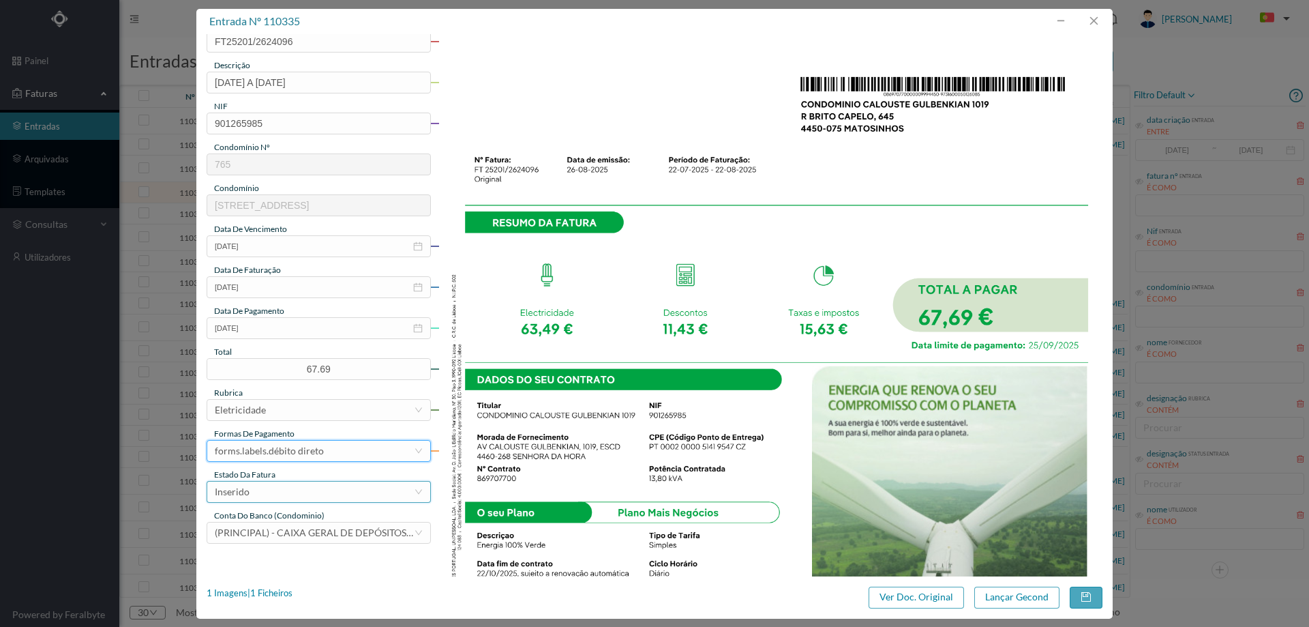
click at [273, 486] on div "Inserido" at bounding box center [314, 491] width 199 height 20
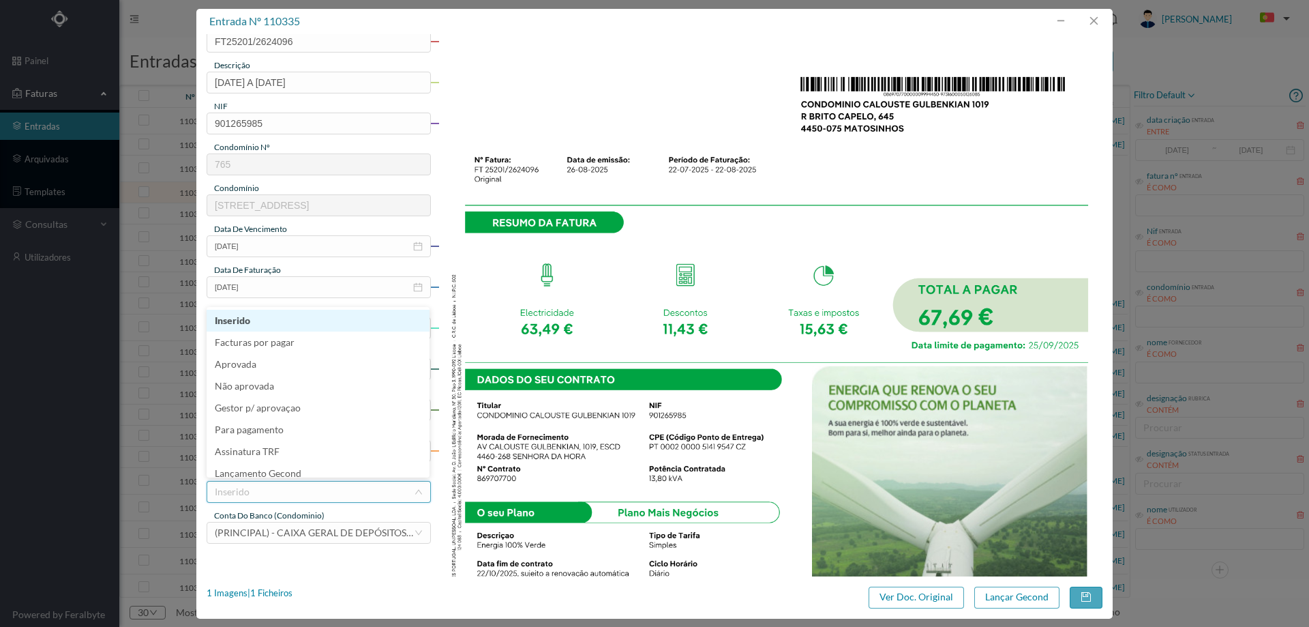
click at [273, 481] on input at bounding box center [314, 491] width 199 height 20
click at [273, 472] on li "Lançamento Gecond" at bounding box center [318, 466] width 223 height 22
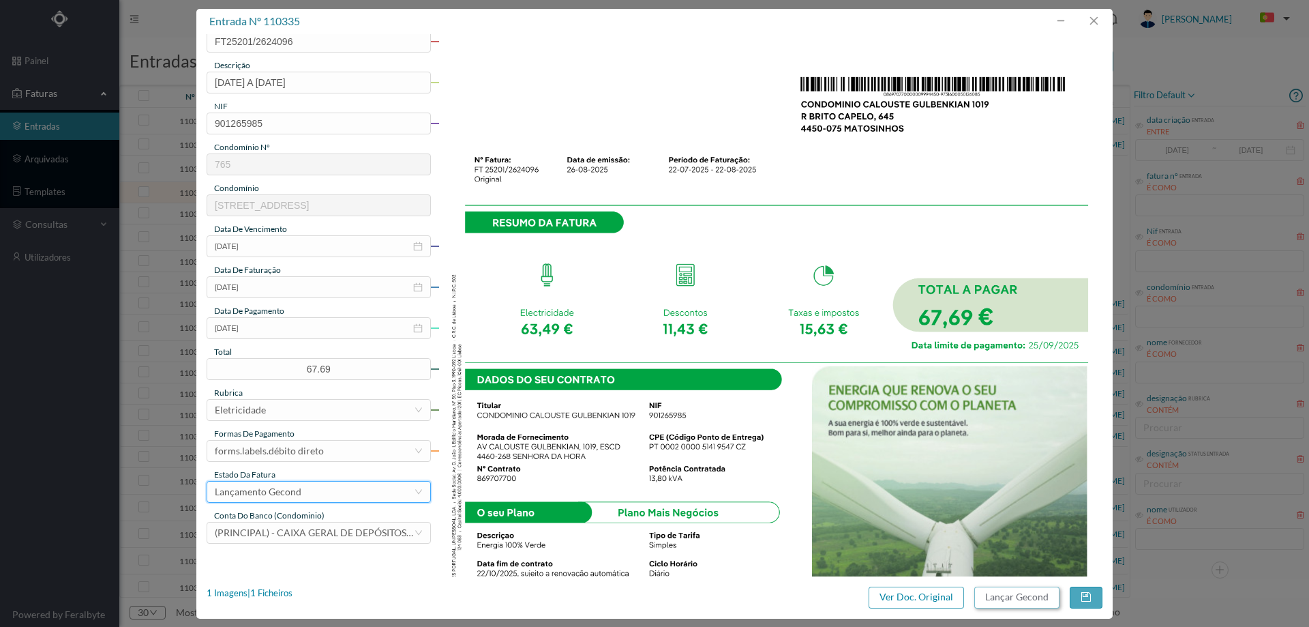
click at [1004, 586] on button "Lançar Gecond" at bounding box center [1016, 597] width 85 height 22
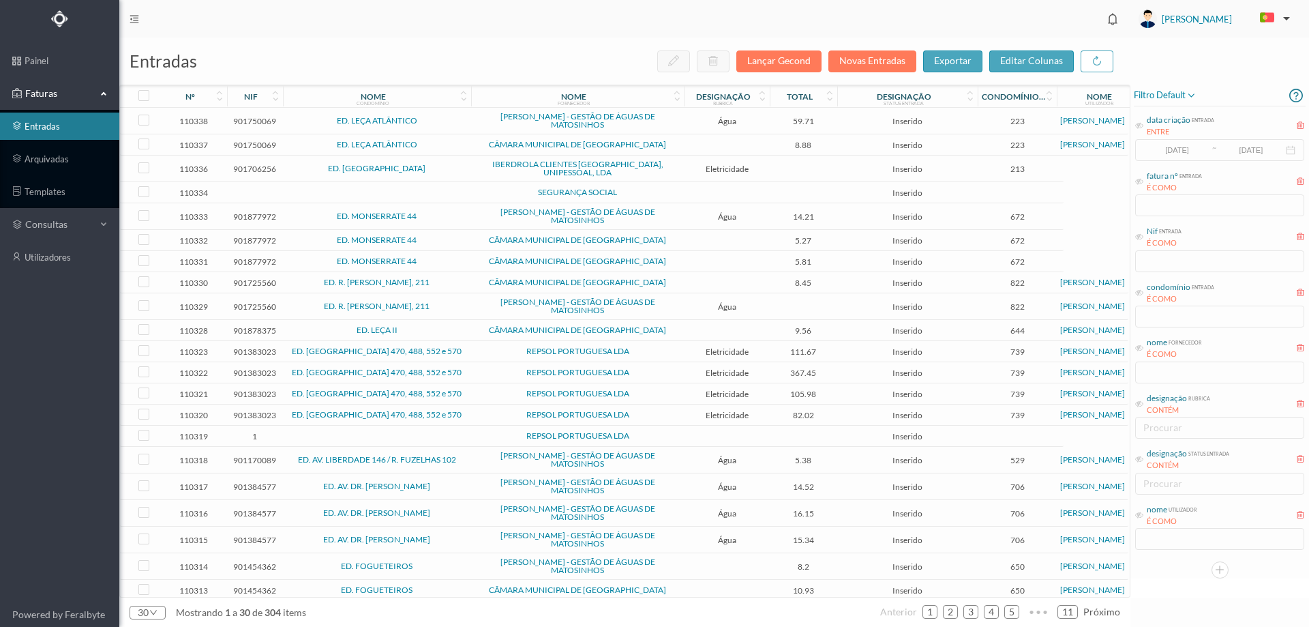
click at [649, 192] on td "SEGURANÇA SOCIAL" at bounding box center [577, 192] width 213 height 21
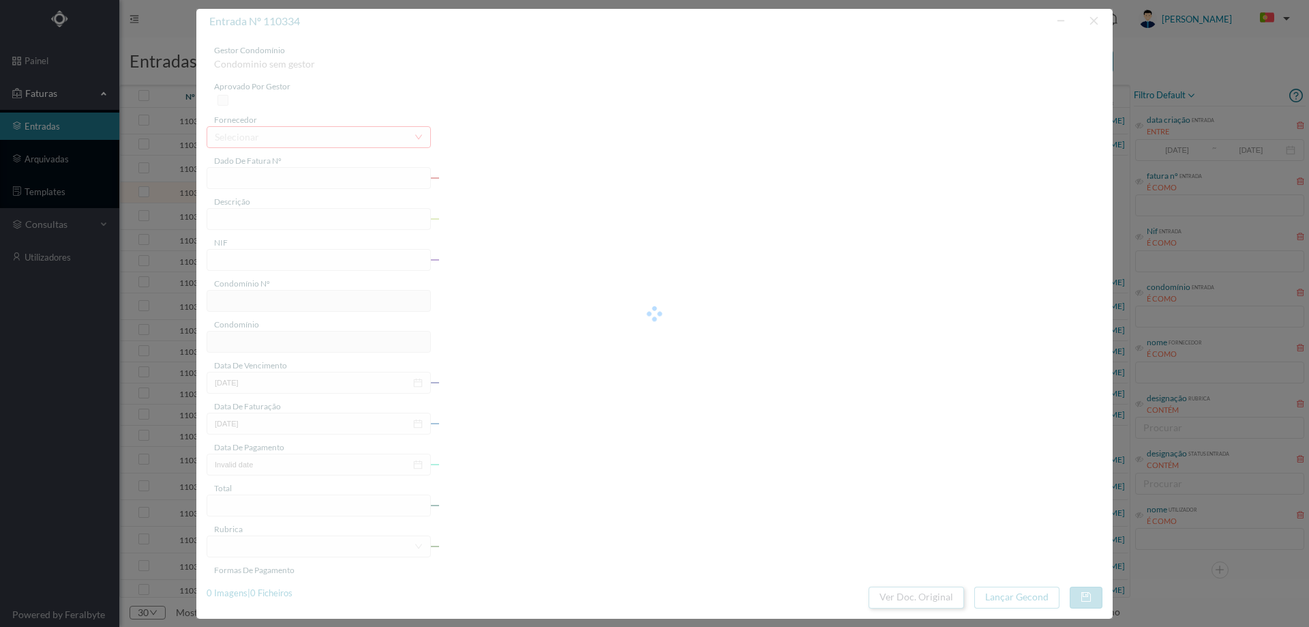
type input "0"
type input "Invalid date"
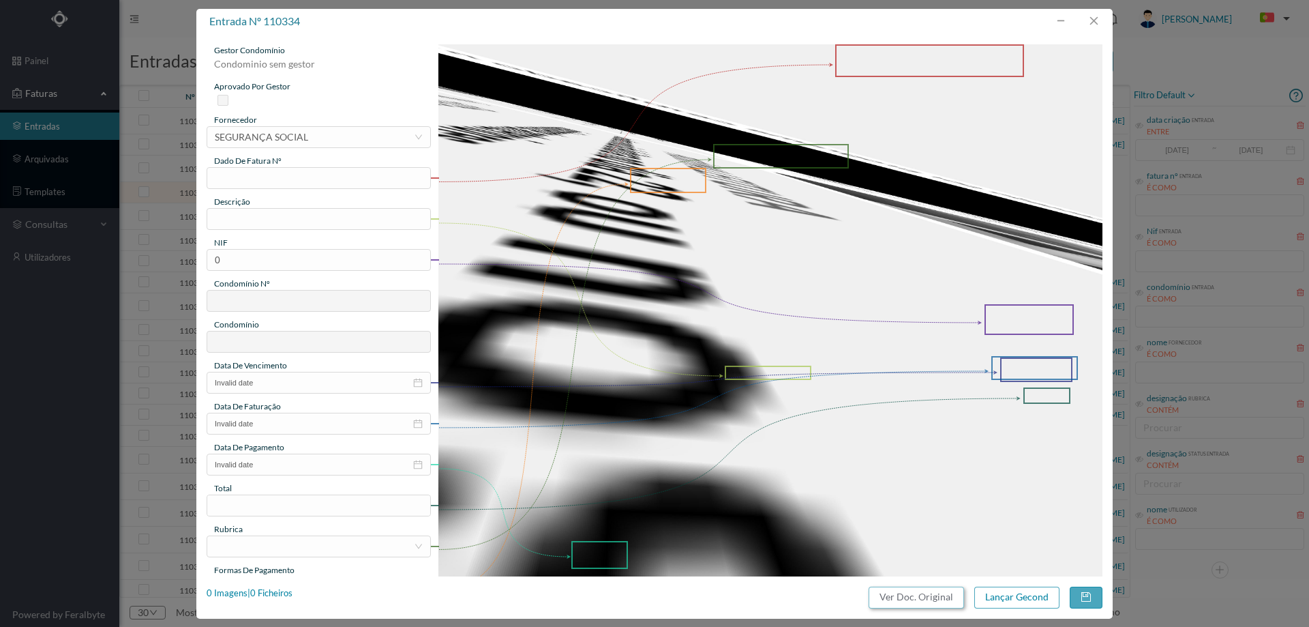
click at [942, 596] on button "Ver Doc. Original" at bounding box center [916, 597] width 95 height 22
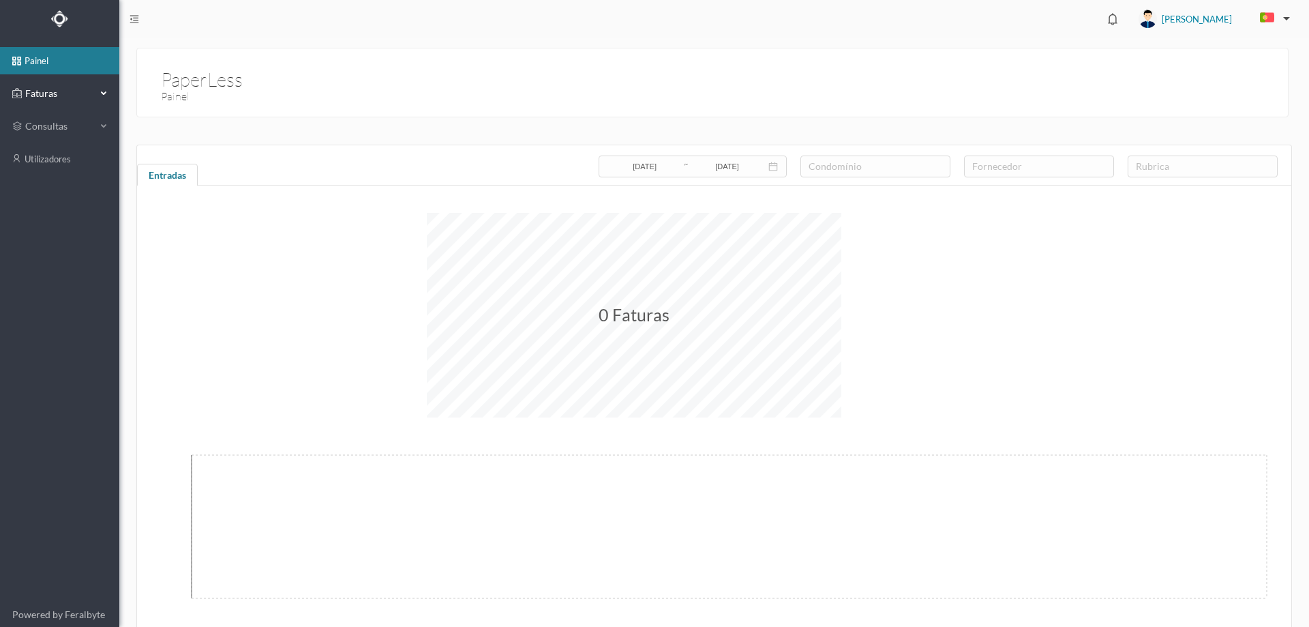
click at [54, 95] on span "Faturas" at bounding box center [59, 94] width 75 height 14
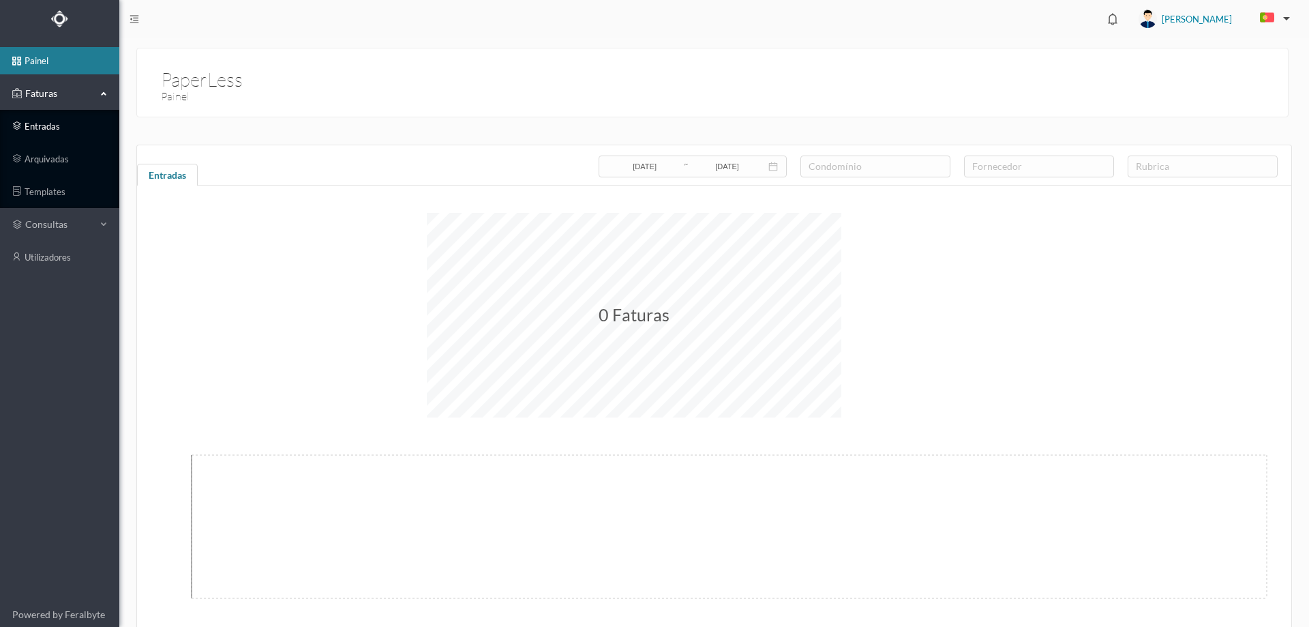
click at [53, 138] on link "entradas" at bounding box center [59, 125] width 119 height 27
